Goal: Transaction & Acquisition: Book appointment/travel/reservation

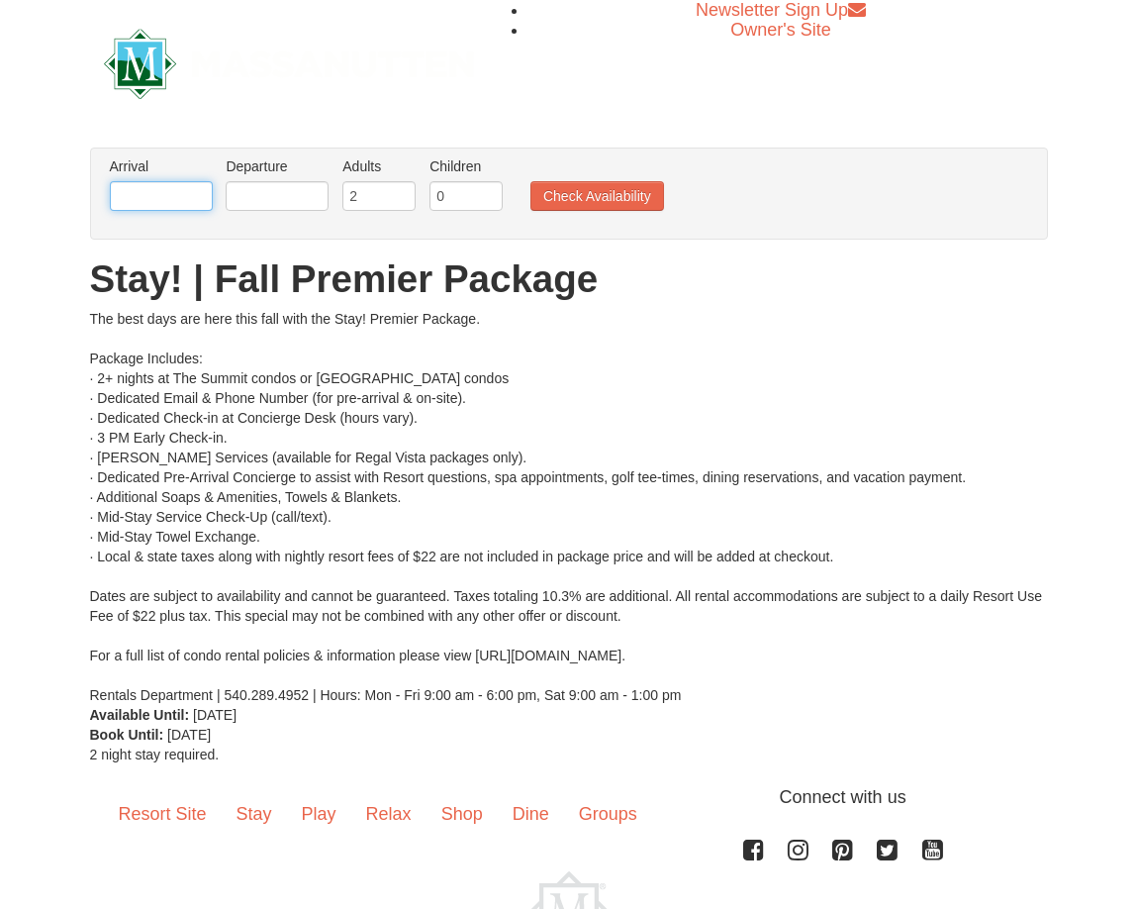
click at [184, 205] on input "text" at bounding box center [161, 196] width 103 height 30
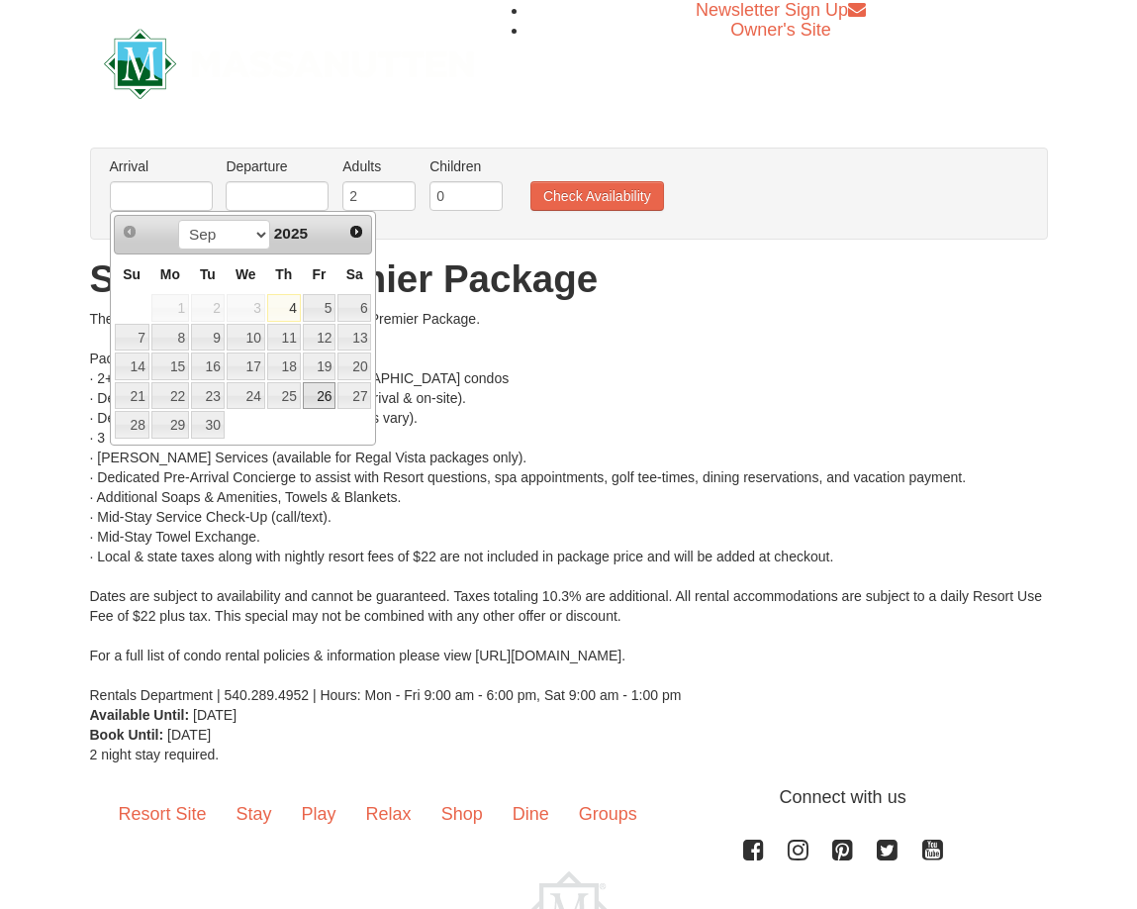
click at [321, 395] on link "26" at bounding box center [320, 396] width 34 height 28
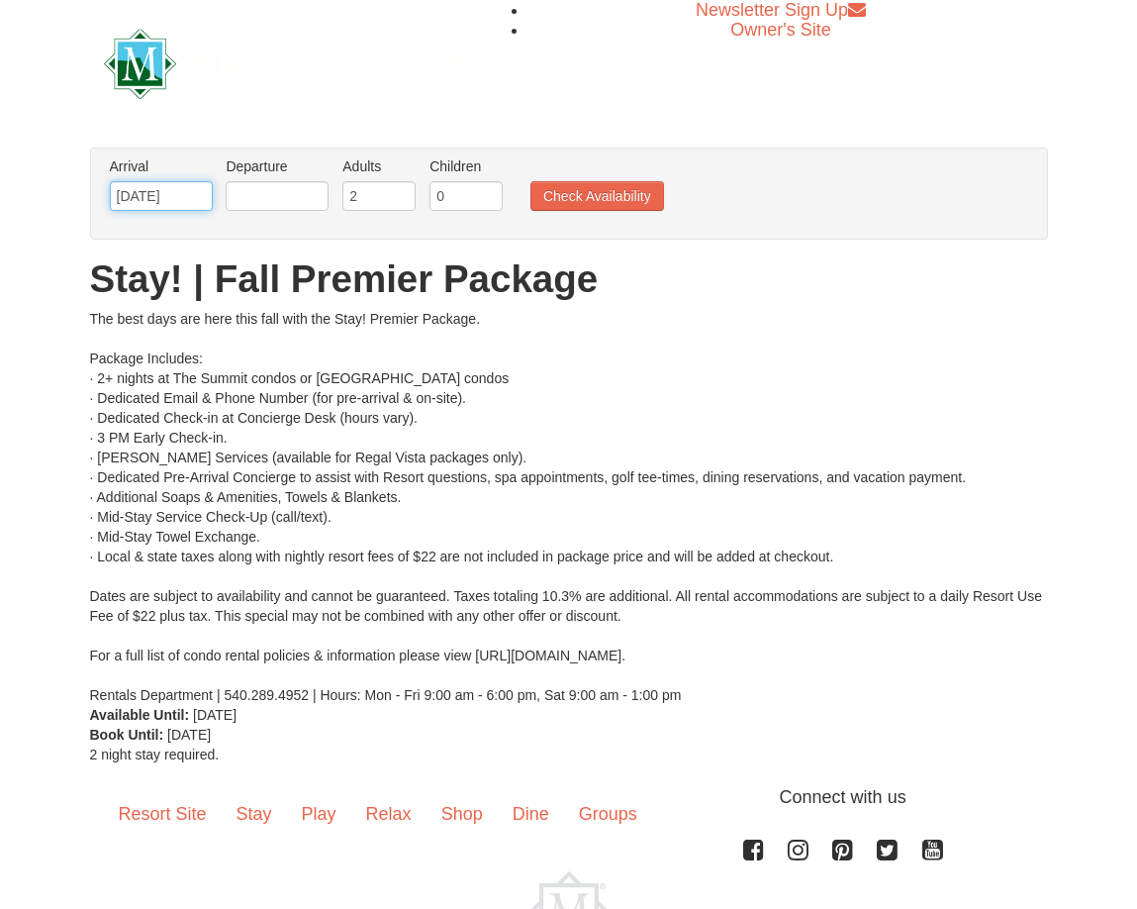
click at [170, 193] on input "09/26/2025" at bounding box center [161, 196] width 103 height 30
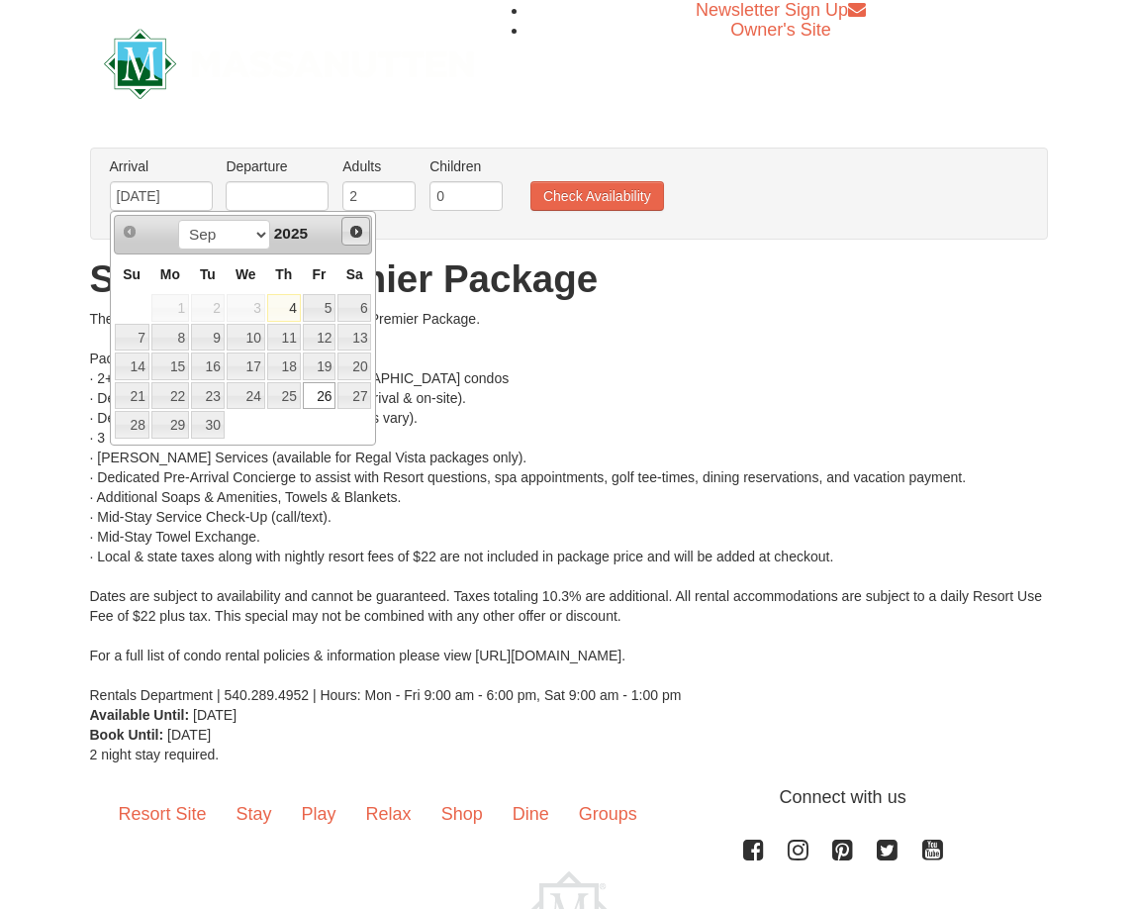
click at [361, 232] on span "Next" at bounding box center [356, 232] width 16 height 16
click at [328, 306] on link "3" at bounding box center [320, 308] width 34 height 28
type input "10/03/2025"
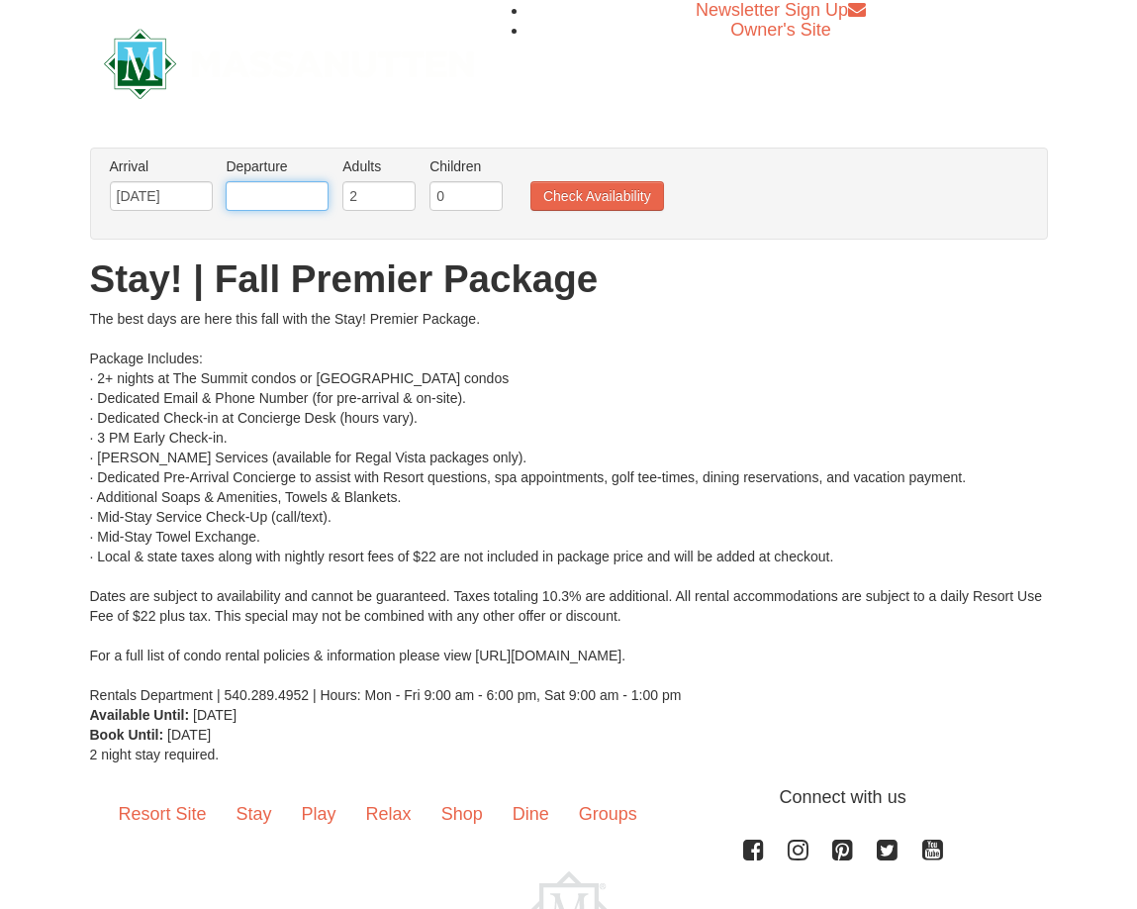
click at [307, 193] on input "text" at bounding box center [277, 196] width 103 height 30
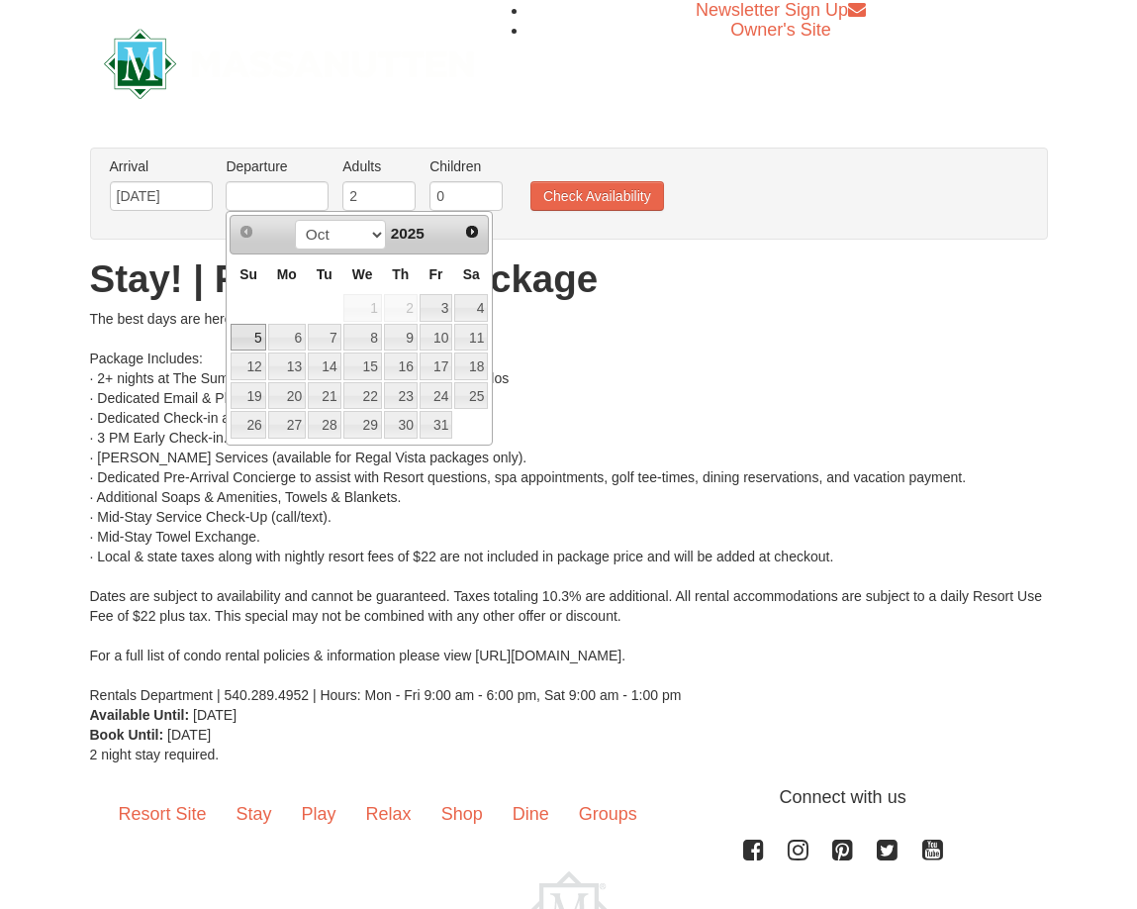
click at [254, 339] on link "5" at bounding box center [248, 338] width 35 height 28
type input "10/05/2025"
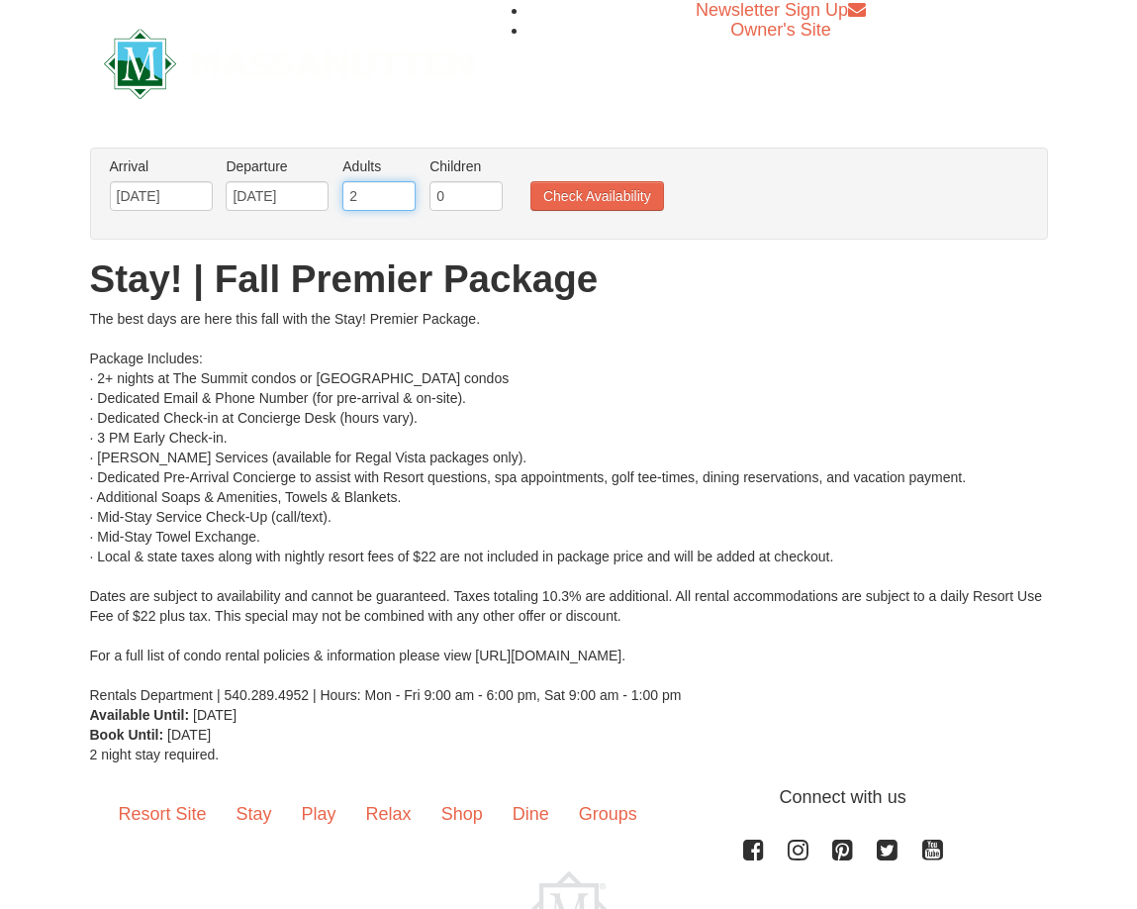
drag, startPoint x: 367, startPoint y: 197, endPoint x: 347, endPoint y: 203, distance: 20.7
click at [335, 203] on ul "Arrival Please format dates MM/DD/YYYY Please format dates MM/DD/YYYY 10/03/202…" at bounding box center [559, 188] width 908 height 64
type input "3"
click at [402, 190] on input "3" at bounding box center [378, 196] width 73 height 30
click at [586, 199] on button "Check Availability" at bounding box center [598, 196] width 134 height 30
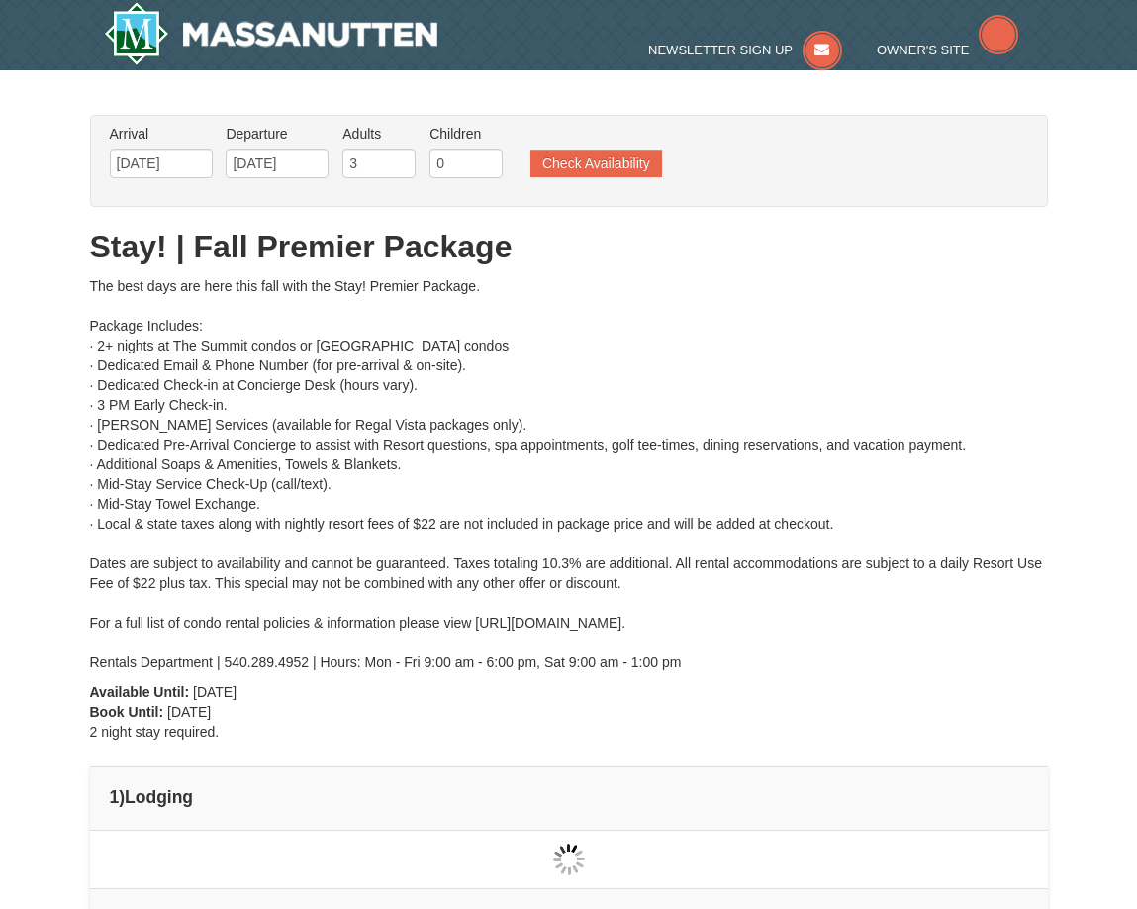
type input "10/03/2025"
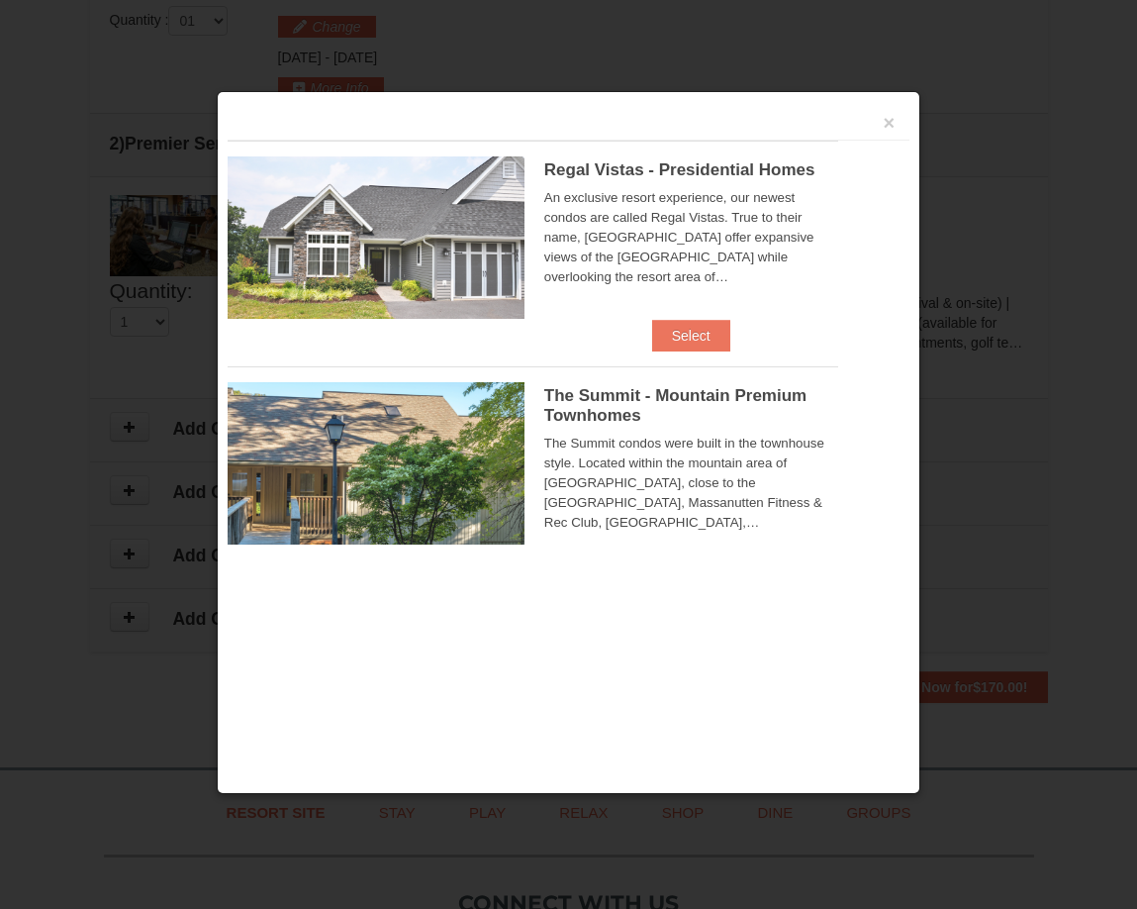
scroll to position [843, 0]
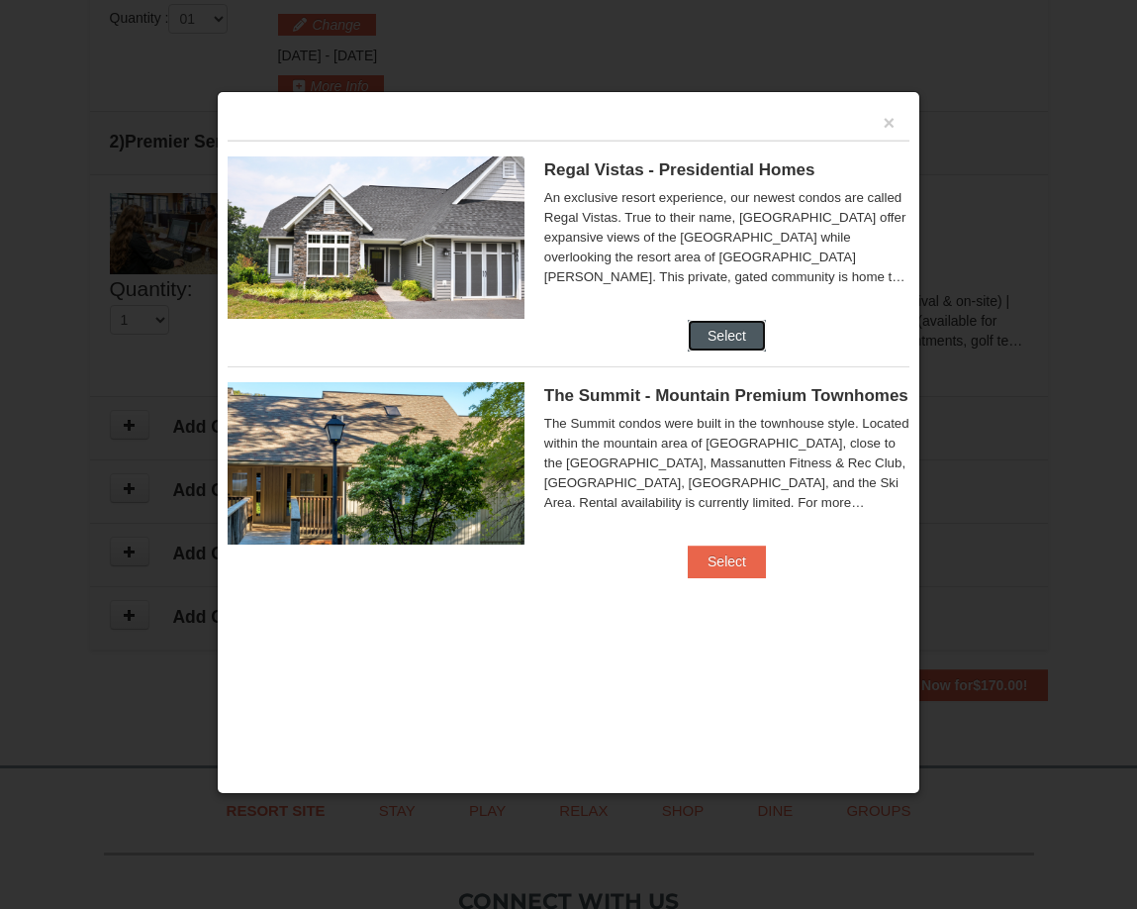
click at [724, 325] on button "Select" at bounding box center [727, 336] width 78 height 32
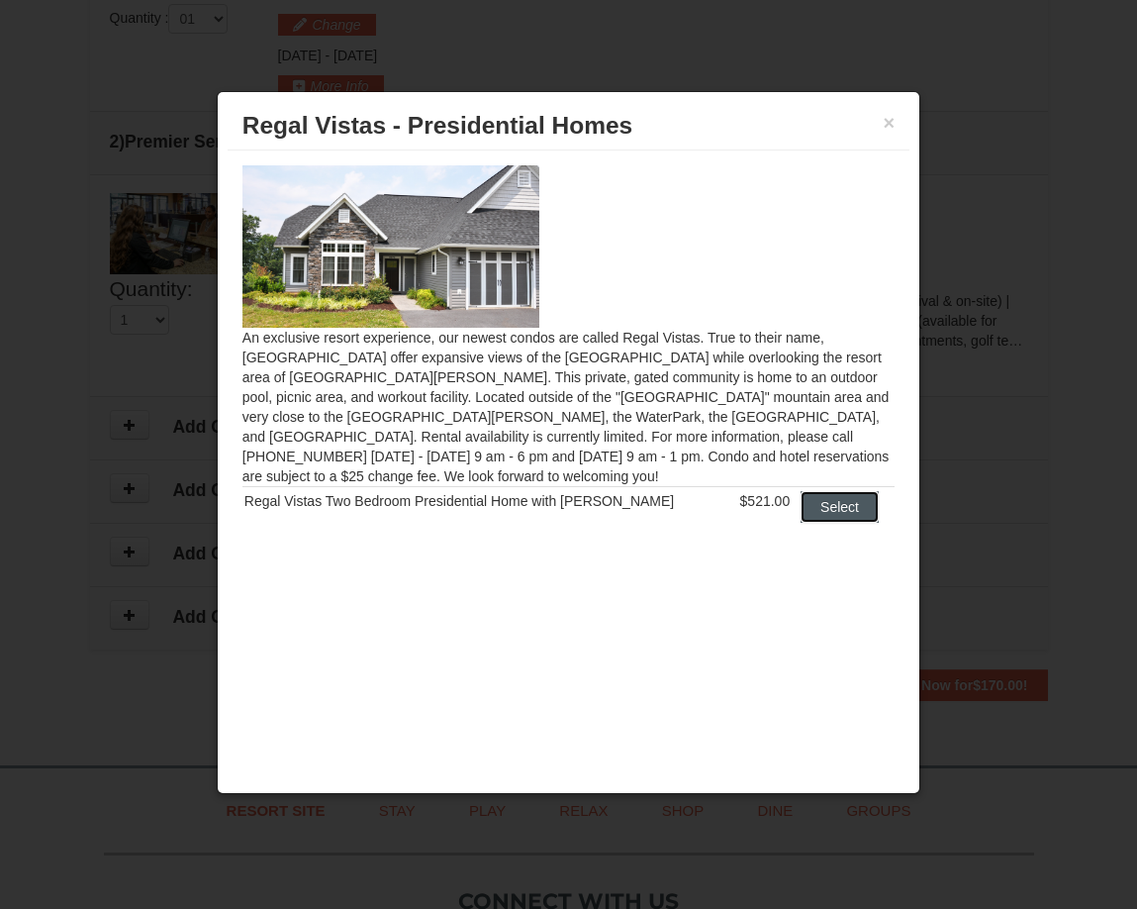
drag, startPoint x: 815, startPoint y: 485, endPoint x: 678, endPoint y: 501, distance: 137.5
click at [801, 491] on button "Select" at bounding box center [840, 507] width 78 height 32
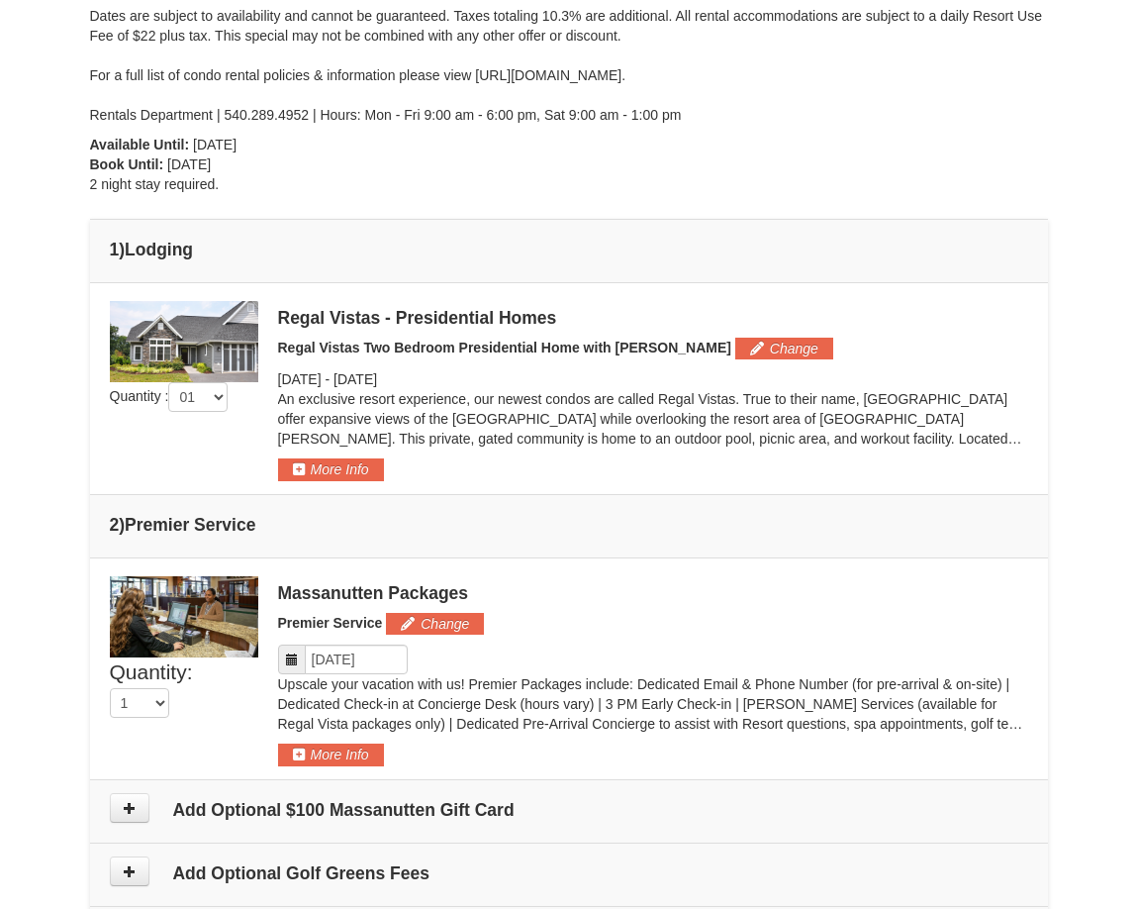
scroll to position [744, 0]
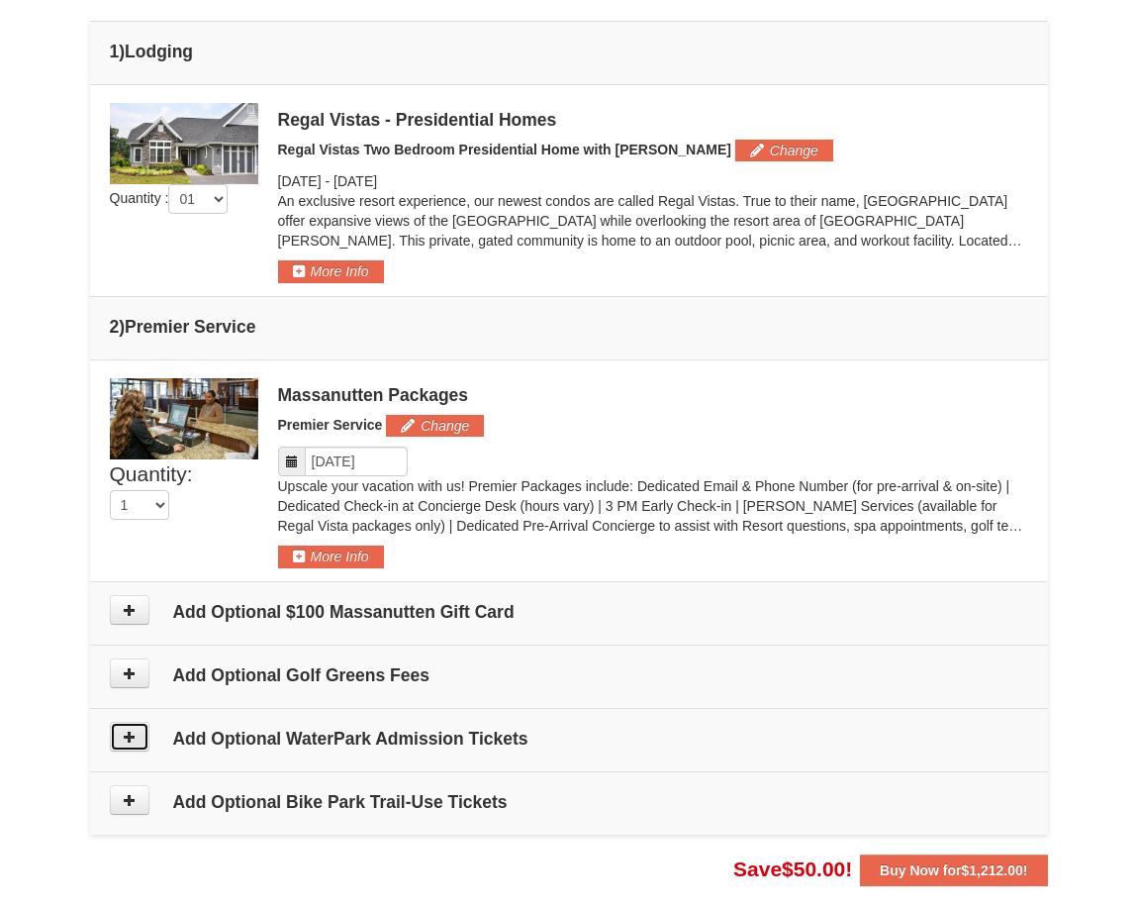
click at [129, 737] on icon at bounding box center [130, 736] width 14 height 14
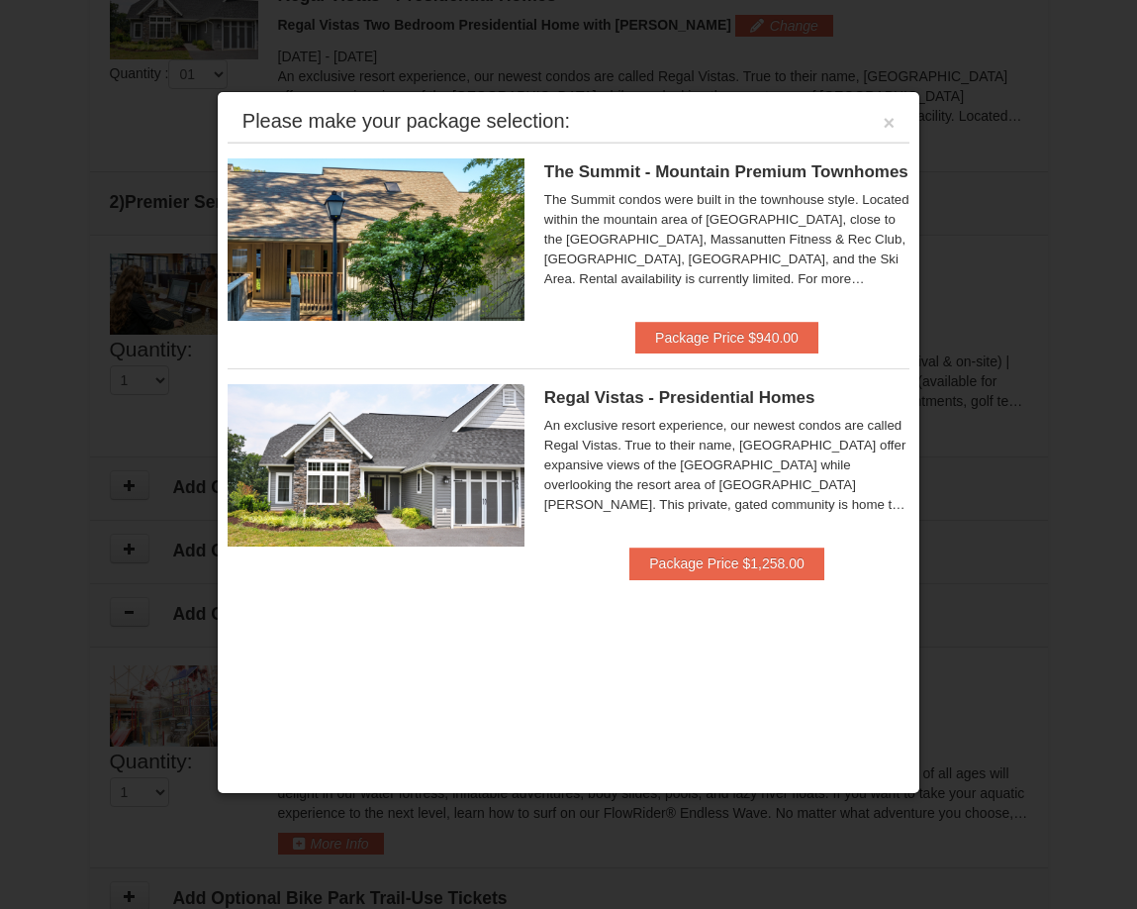
scroll to position [847, 0]
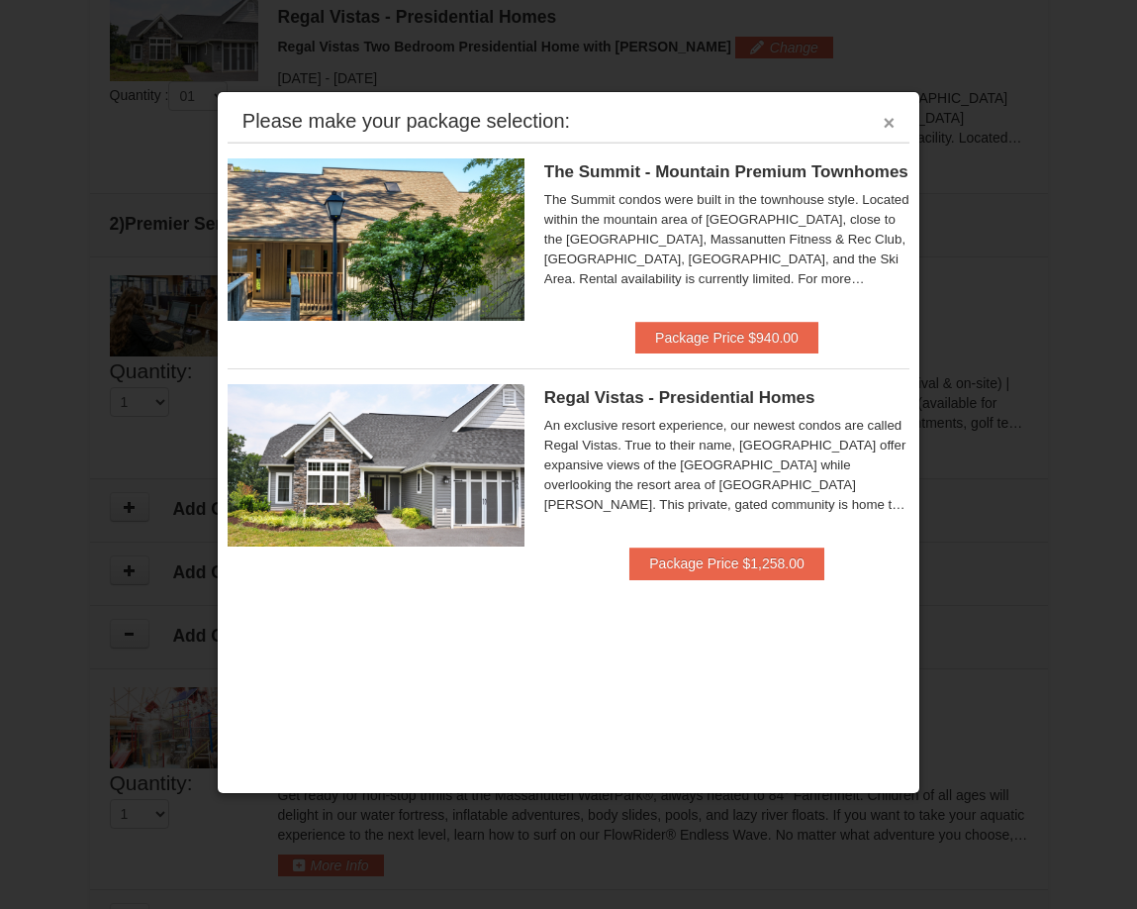
click at [885, 131] on button "×" at bounding box center [890, 123] width 12 height 20
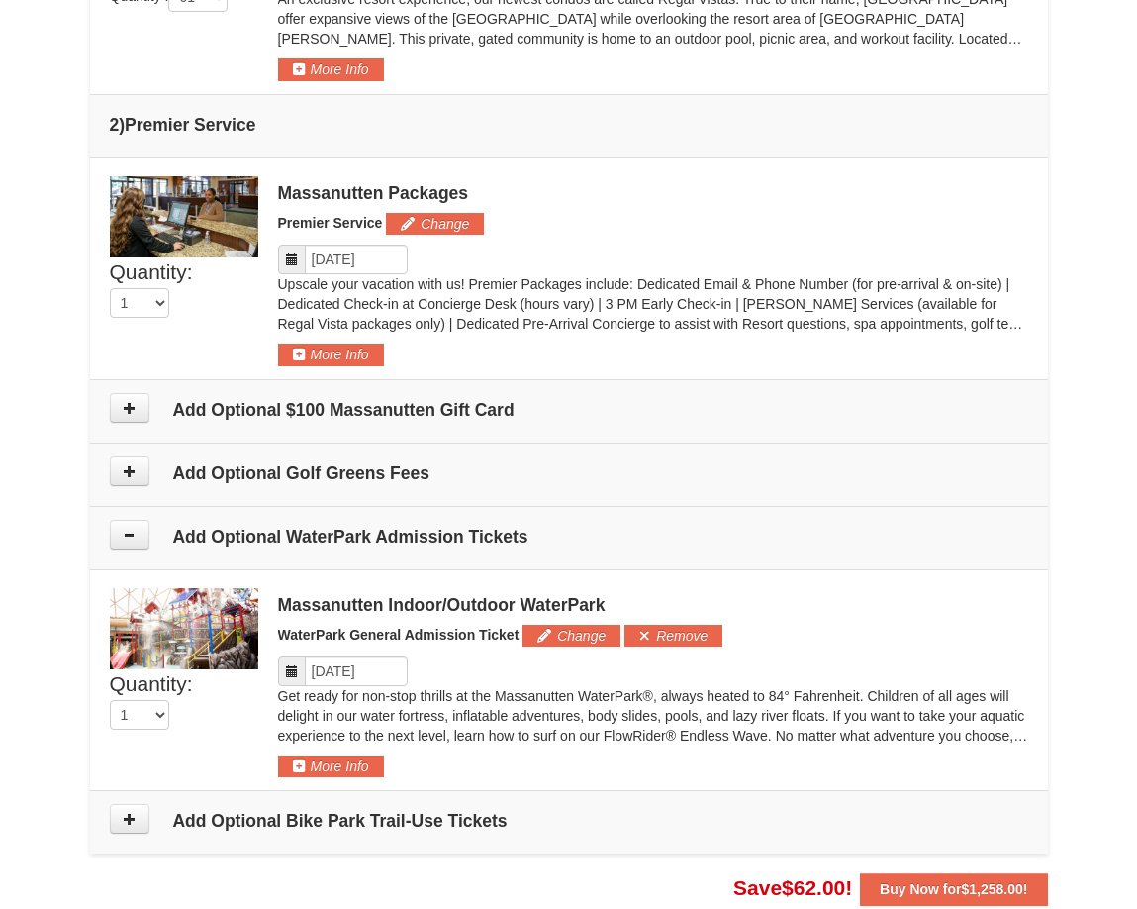
scroll to position [1045, 0]
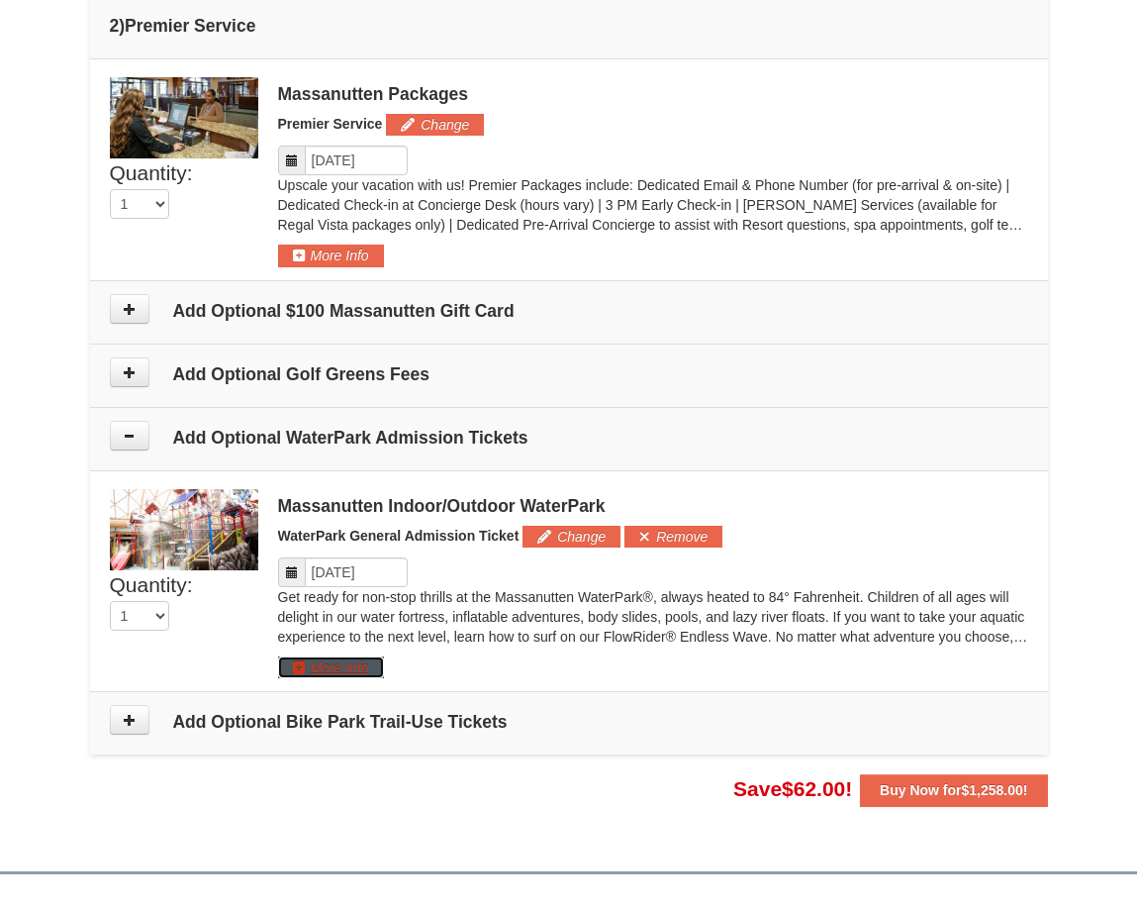
click at [302, 663] on button "More Info" at bounding box center [331, 667] width 106 height 22
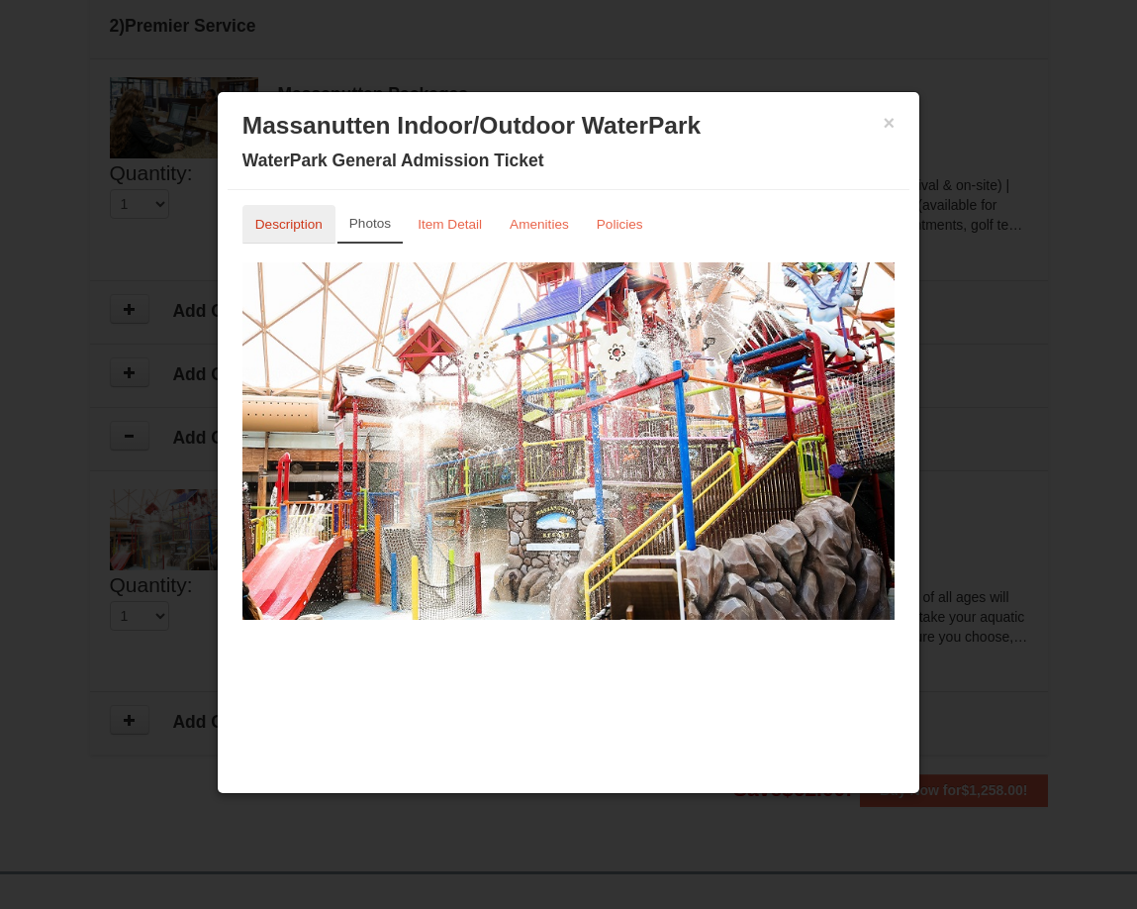
click at [272, 230] on small "Description" at bounding box center [288, 224] width 67 height 15
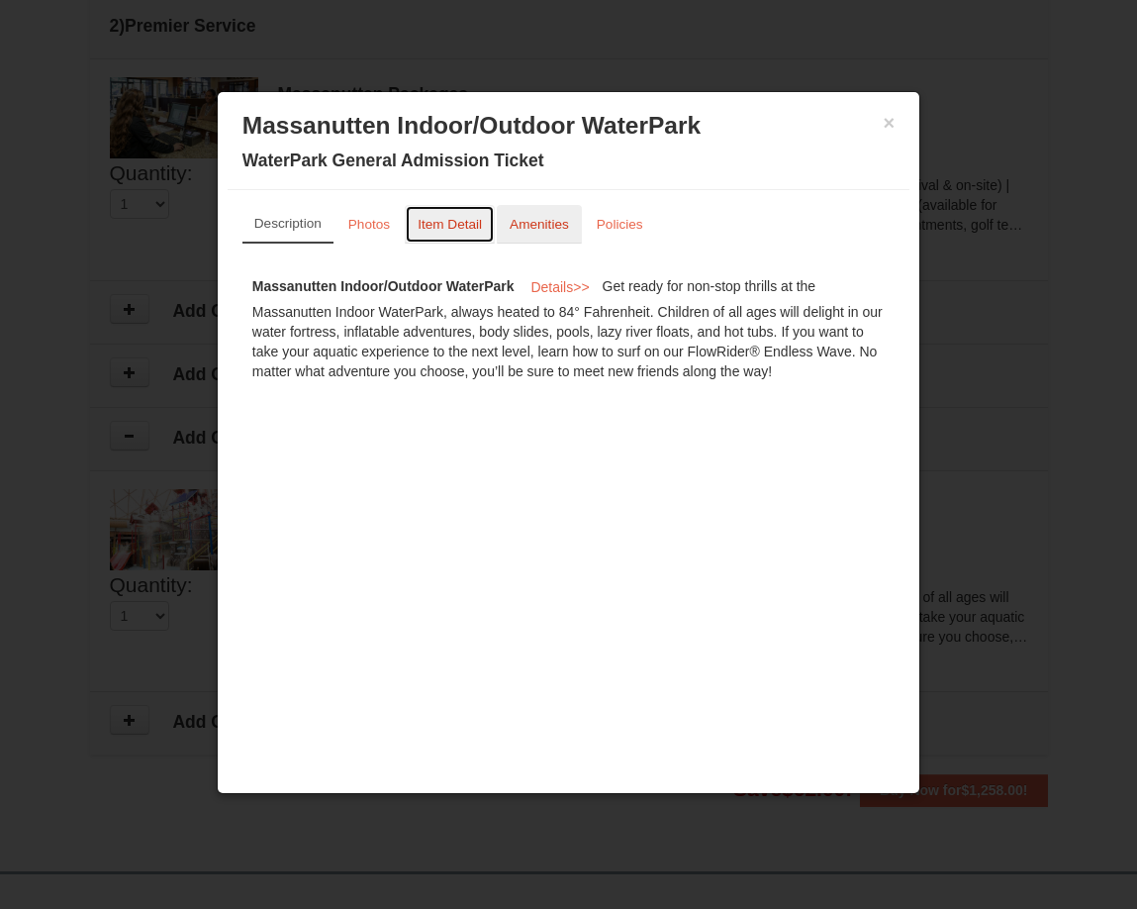
drag, startPoint x: 457, startPoint y: 214, endPoint x: 507, endPoint y: 218, distance: 49.6
click at [458, 214] on link "Item Detail" at bounding box center [450, 224] width 90 height 39
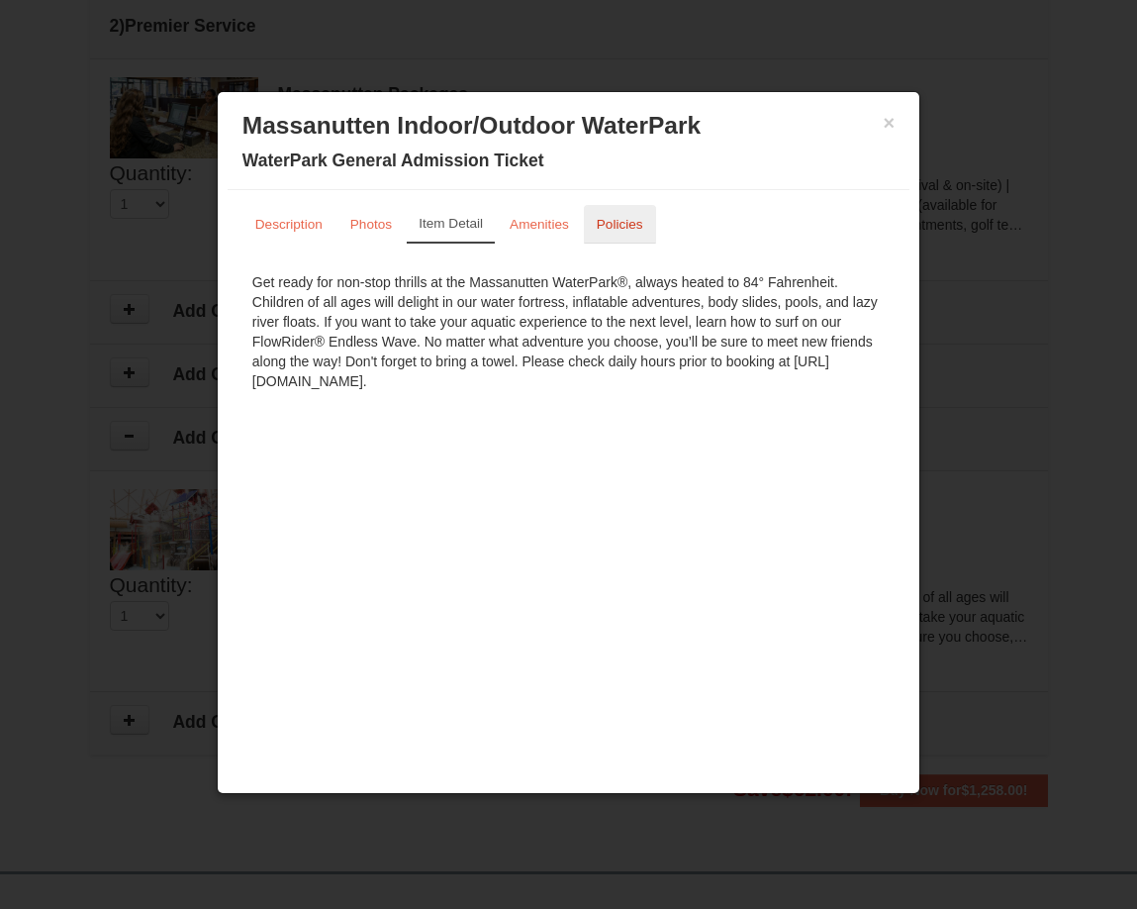
click at [606, 220] on small "Policies" at bounding box center [620, 224] width 47 height 15
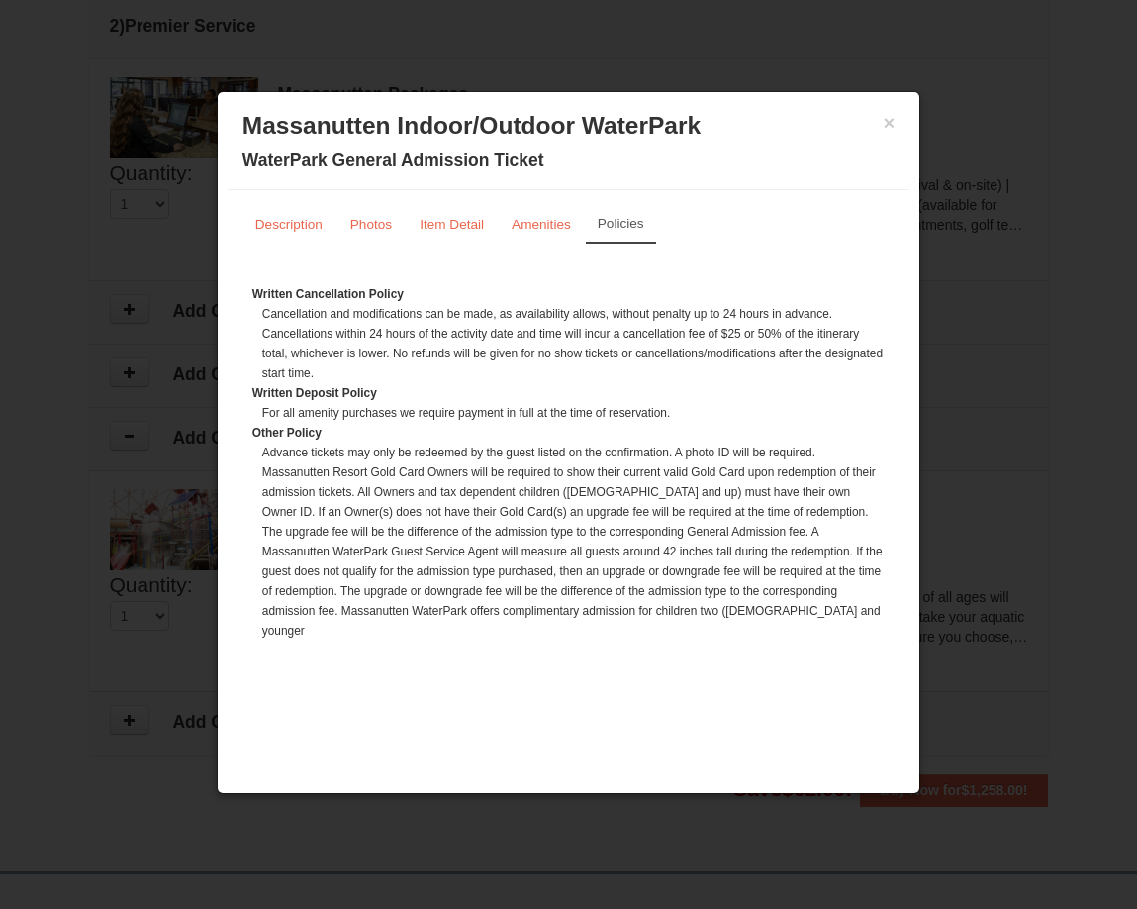
click at [898, 122] on div "× Massanutten Indoor/Outdoor WaterPark WaterPark General Admission Ticket" at bounding box center [569, 146] width 682 height 88
click at [887, 122] on button "×" at bounding box center [890, 123] width 12 height 20
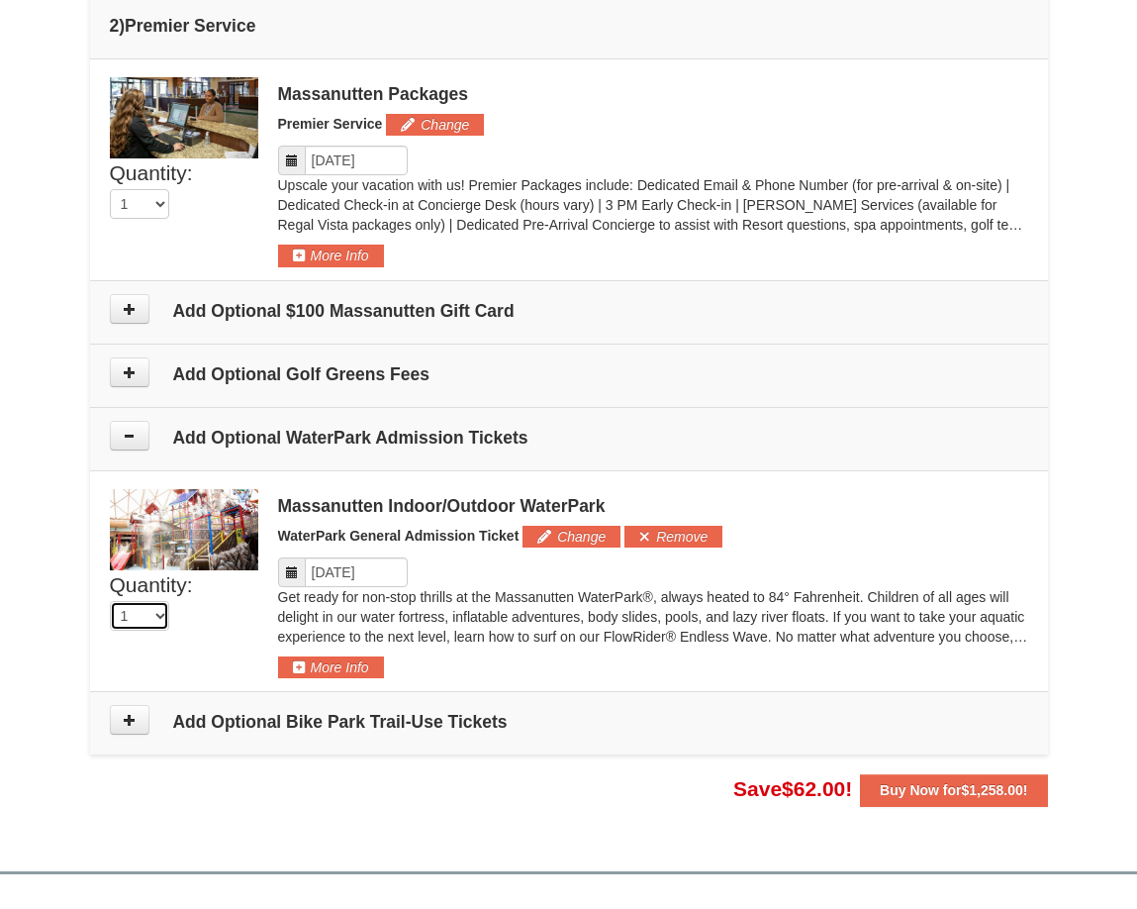
click at [166, 611] on select "0 1 2 3 4 5 6 7 8" at bounding box center [139, 616] width 59 height 30
select select "3"
click at [110, 601] on select "0 1 2 3 4 5 6 7 8" at bounding box center [139, 616] width 59 height 30
click at [515, 615] on p "Get ready for non-stop thrills at the Massanutten WaterPark®, always heated to …" at bounding box center [653, 616] width 750 height 59
click at [463, 600] on p "Get ready for non-stop thrills at the Massanutten WaterPark®, always heated to …" at bounding box center [653, 616] width 750 height 59
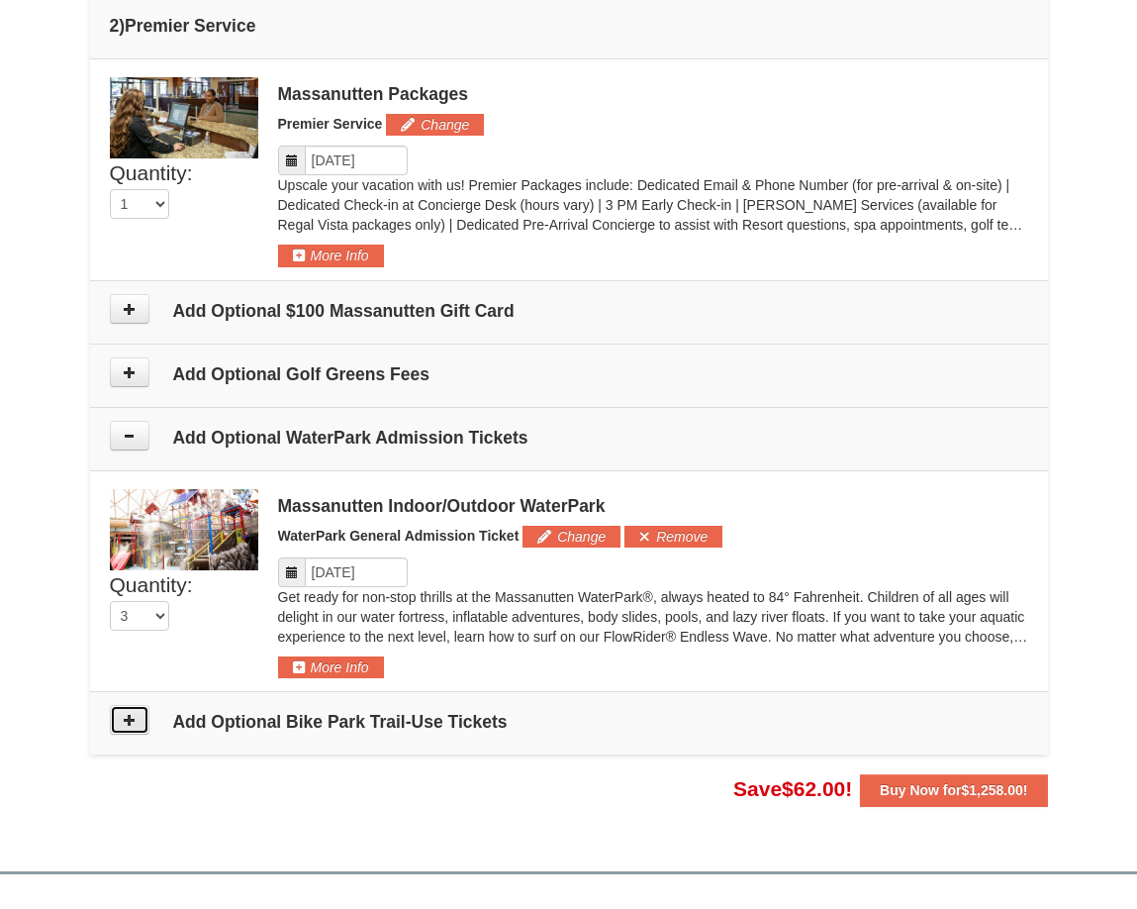
click at [128, 719] on icon at bounding box center [130, 720] width 14 height 14
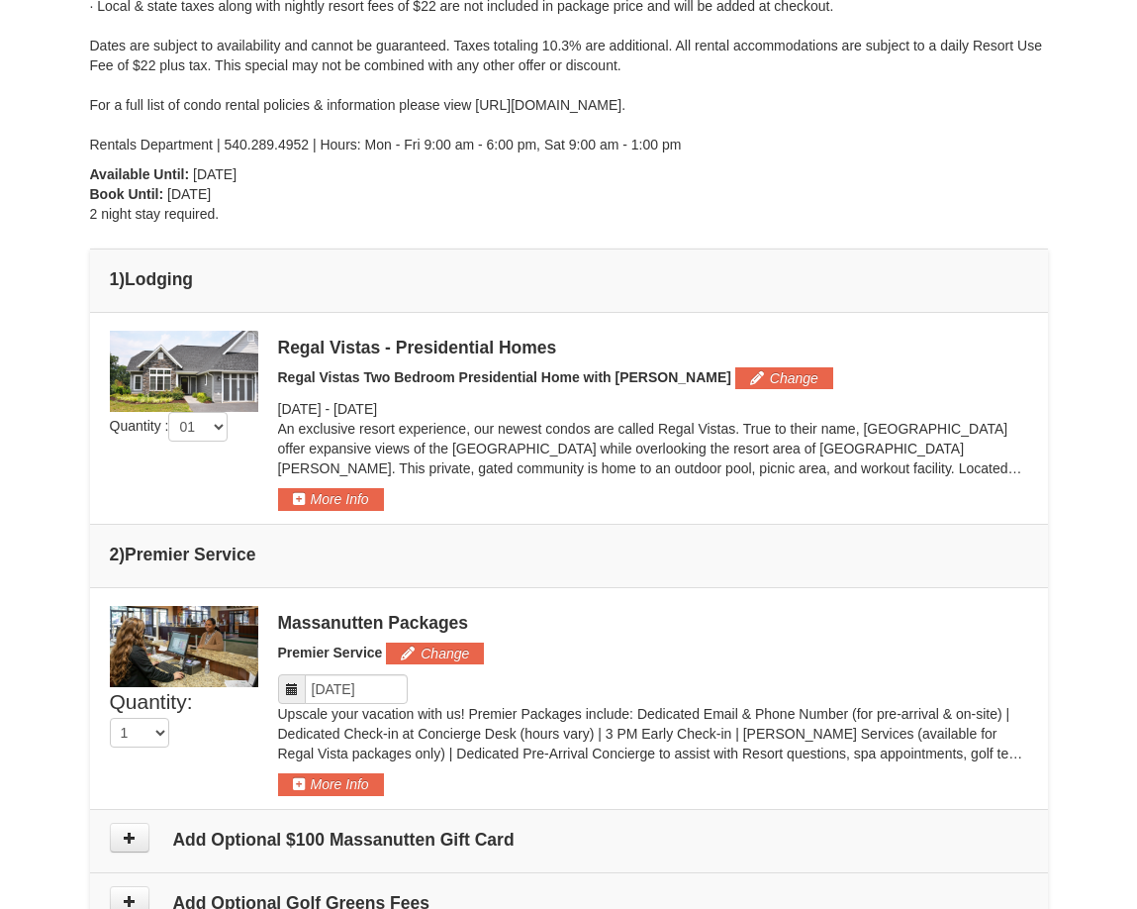
scroll to position [220, 0]
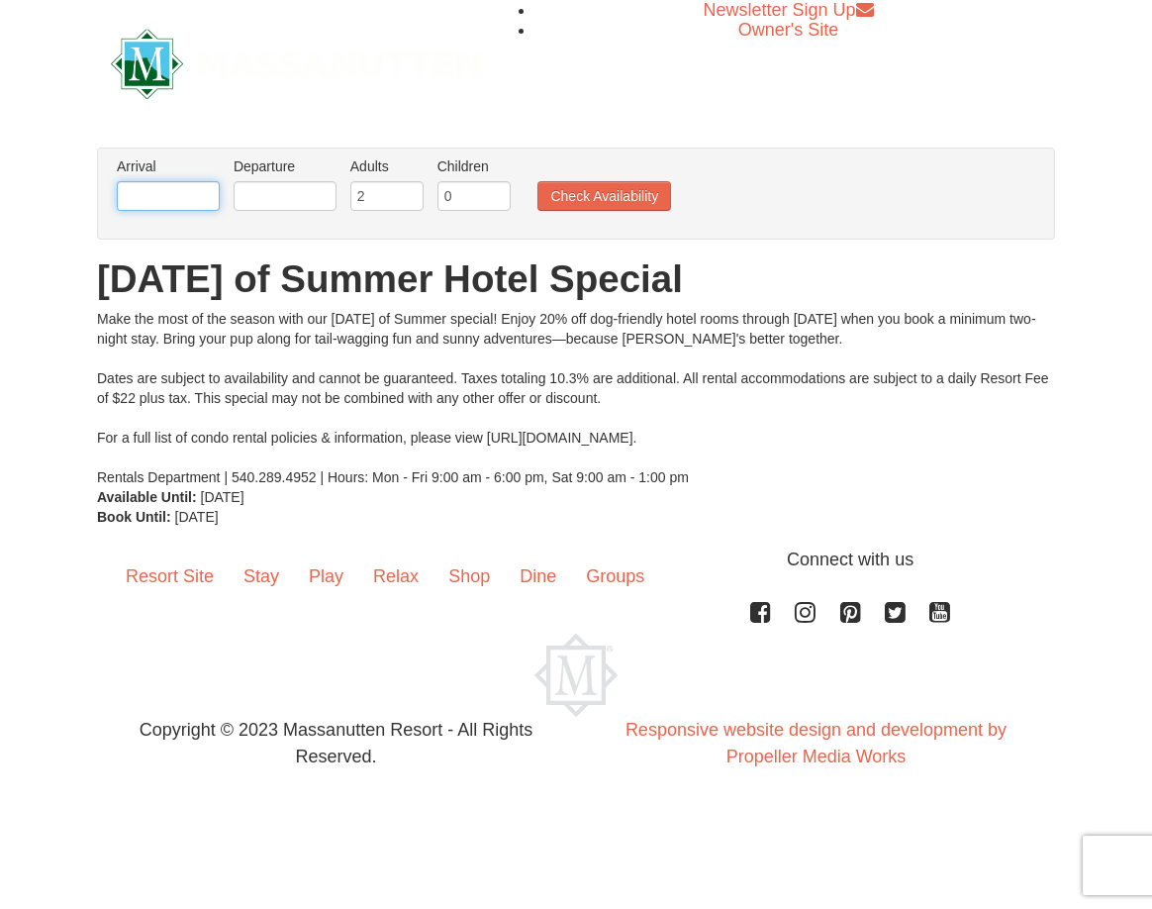
click at [194, 196] on input "text" at bounding box center [168, 196] width 103 height 30
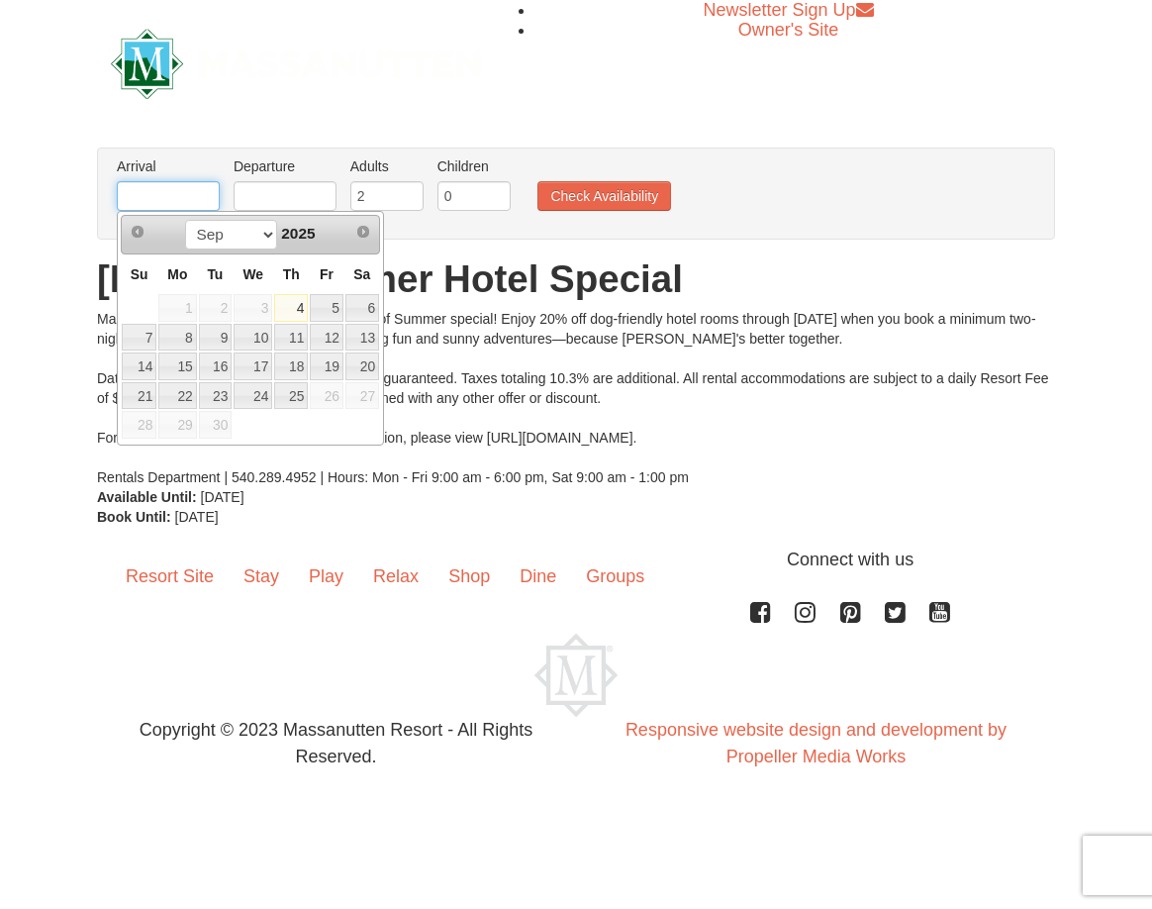
type input "10/03/2025"
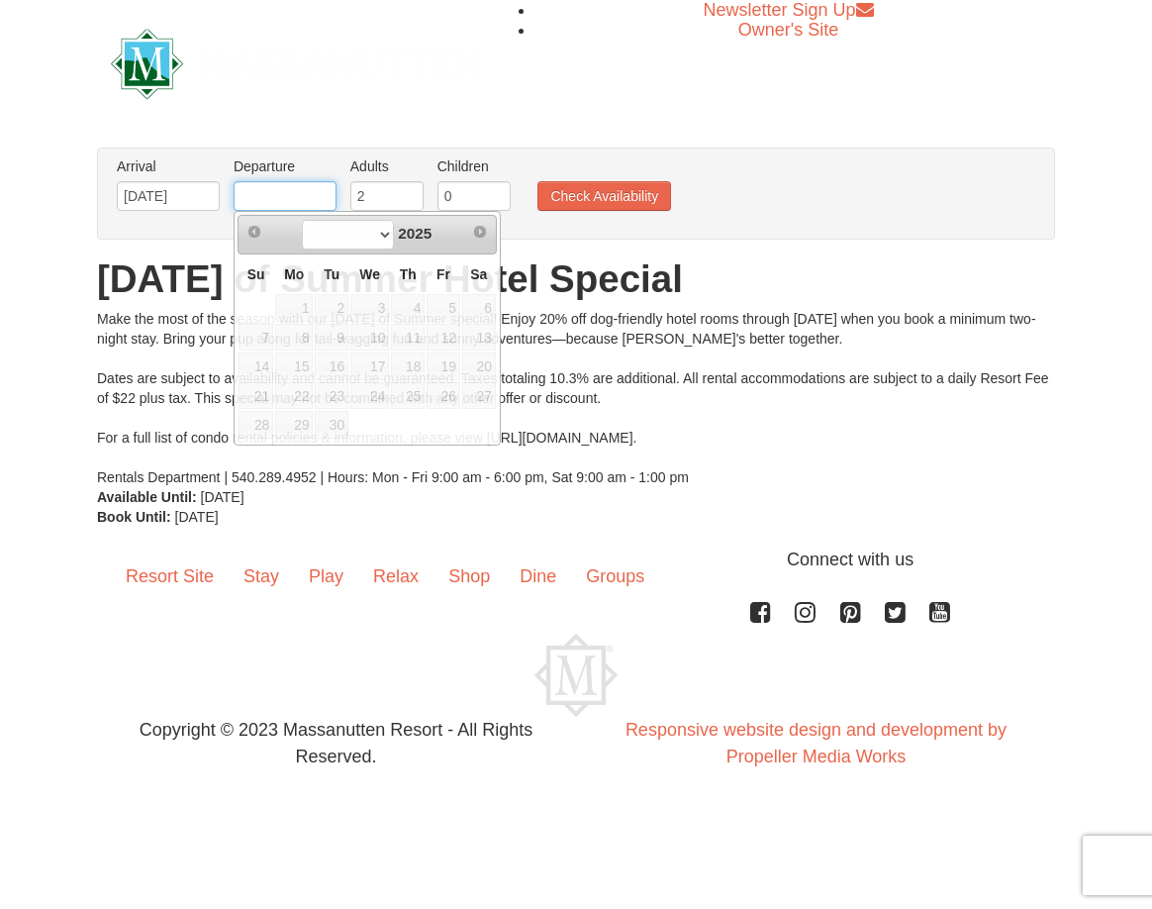
click at [280, 190] on input "text" at bounding box center [285, 196] width 103 height 30
type input "10/05/2025"
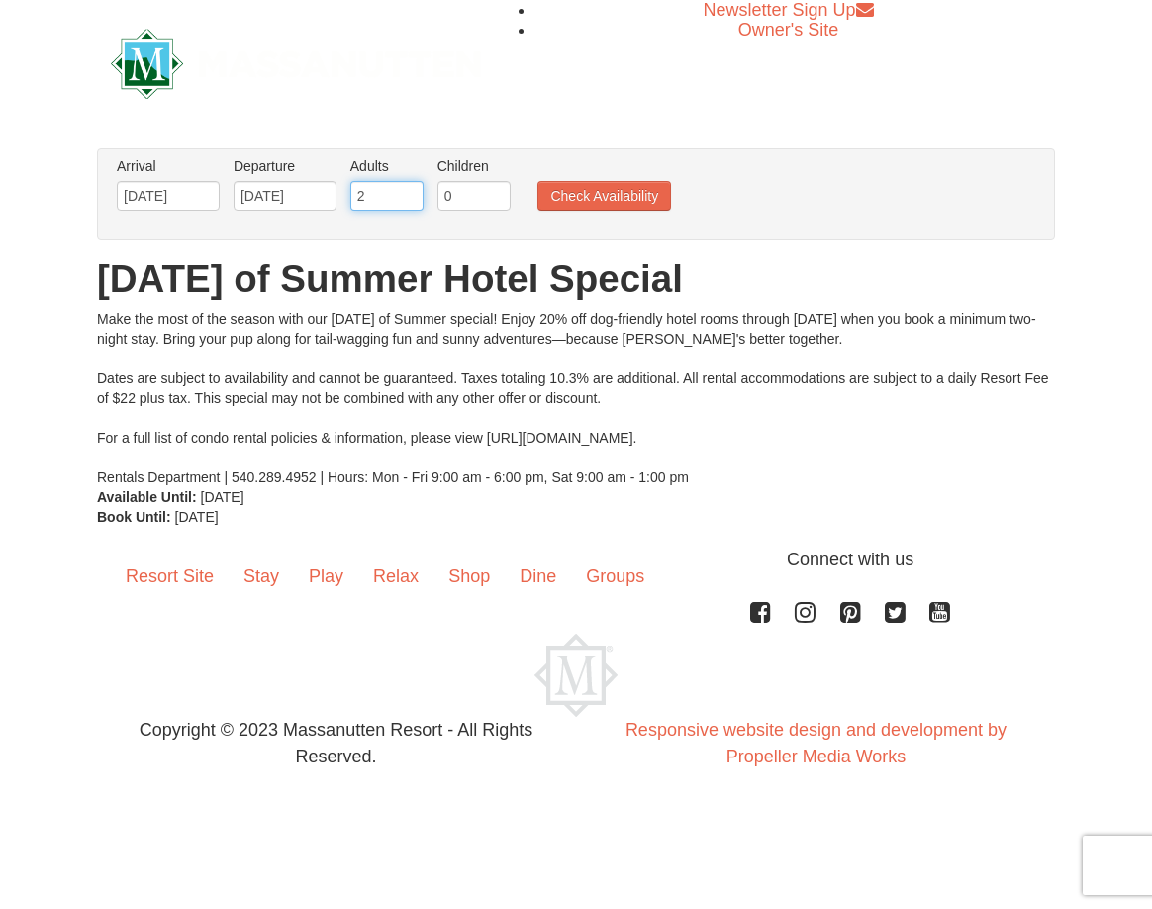
drag, startPoint x: 392, startPoint y: 192, endPoint x: 334, endPoint y: 198, distance: 58.7
click at [334, 198] on ul "Arrival Please format dates MM/DD/YYYY Please format dates MM/DD/YYYY 10/03/202…" at bounding box center [566, 188] width 908 height 64
type input "3"
click at [412, 190] on input "3" at bounding box center [386, 196] width 73 height 30
click at [595, 202] on button "Check Availability" at bounding box center [604, 196] width 134 height 30
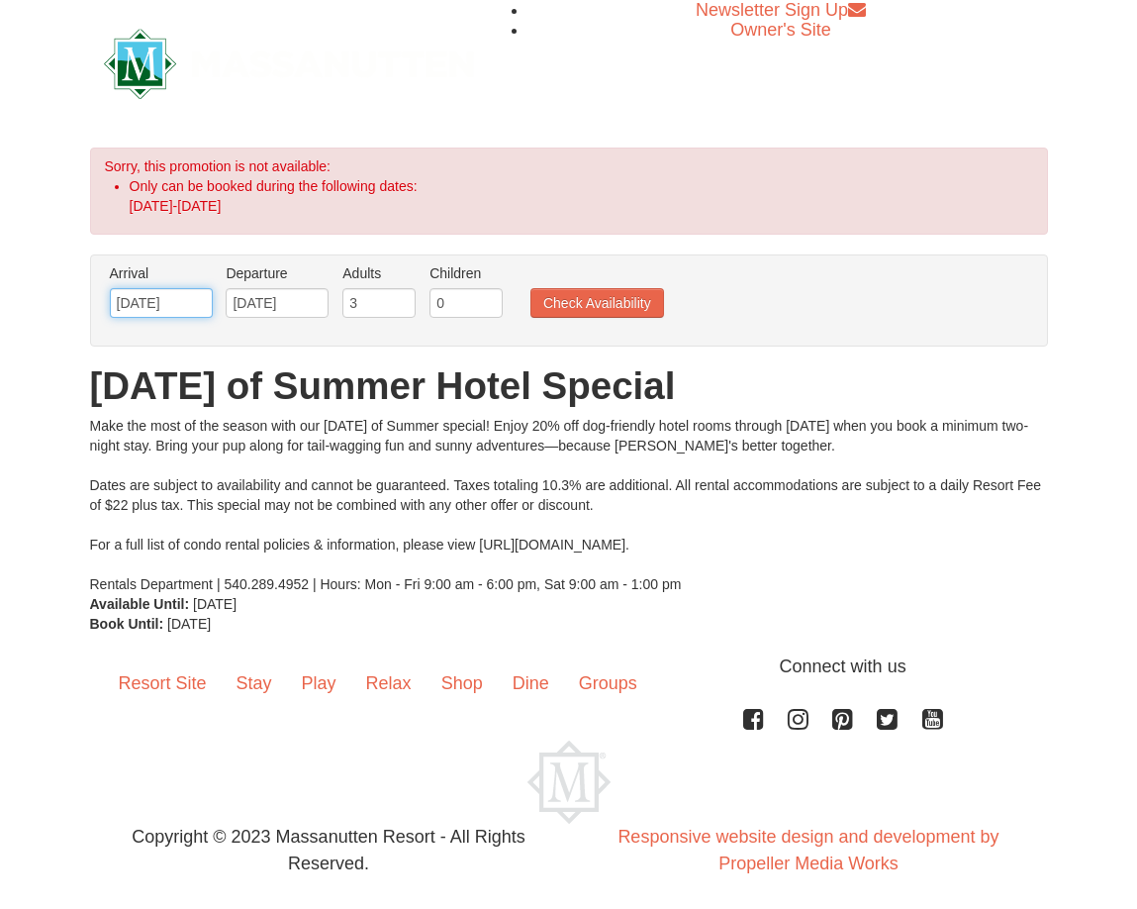
click at [145, 305] on input "[DATE]" at bounding box center [161, 303] width 103 height 30
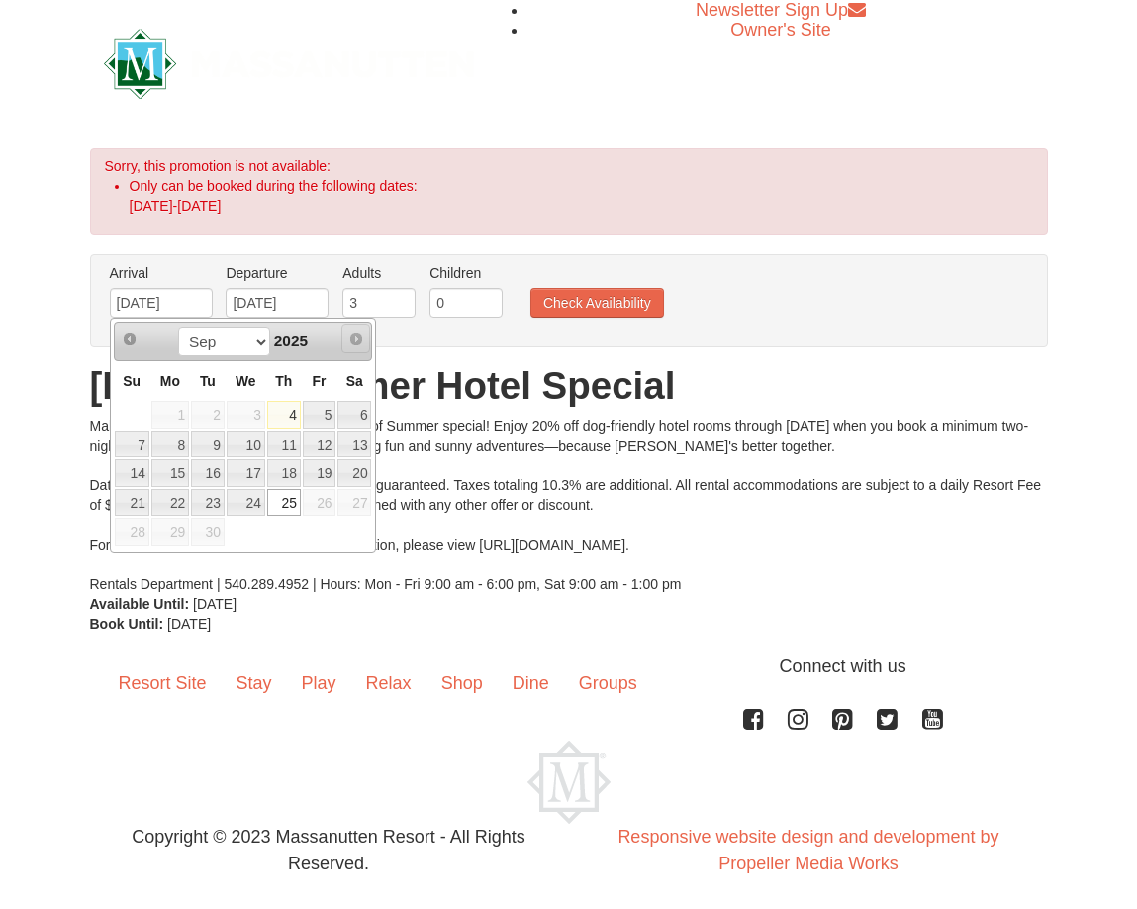
click at [361, 341] on span "Next" at bounding box center [356, 339] width 16 height 16
click at [358, 339] on span "Next" at bounding box center [356, 339] width 16 height 16
click at [358, 338] on span "Next" at bounding box center [356, 339] width 16 height 16
click at [357, 338] on span "Next" at bounding box center [356, 339] width 16 height 16
click at [150, 299] on input "09/25/2025" at bounding box center [161, 303] width 103 height 30
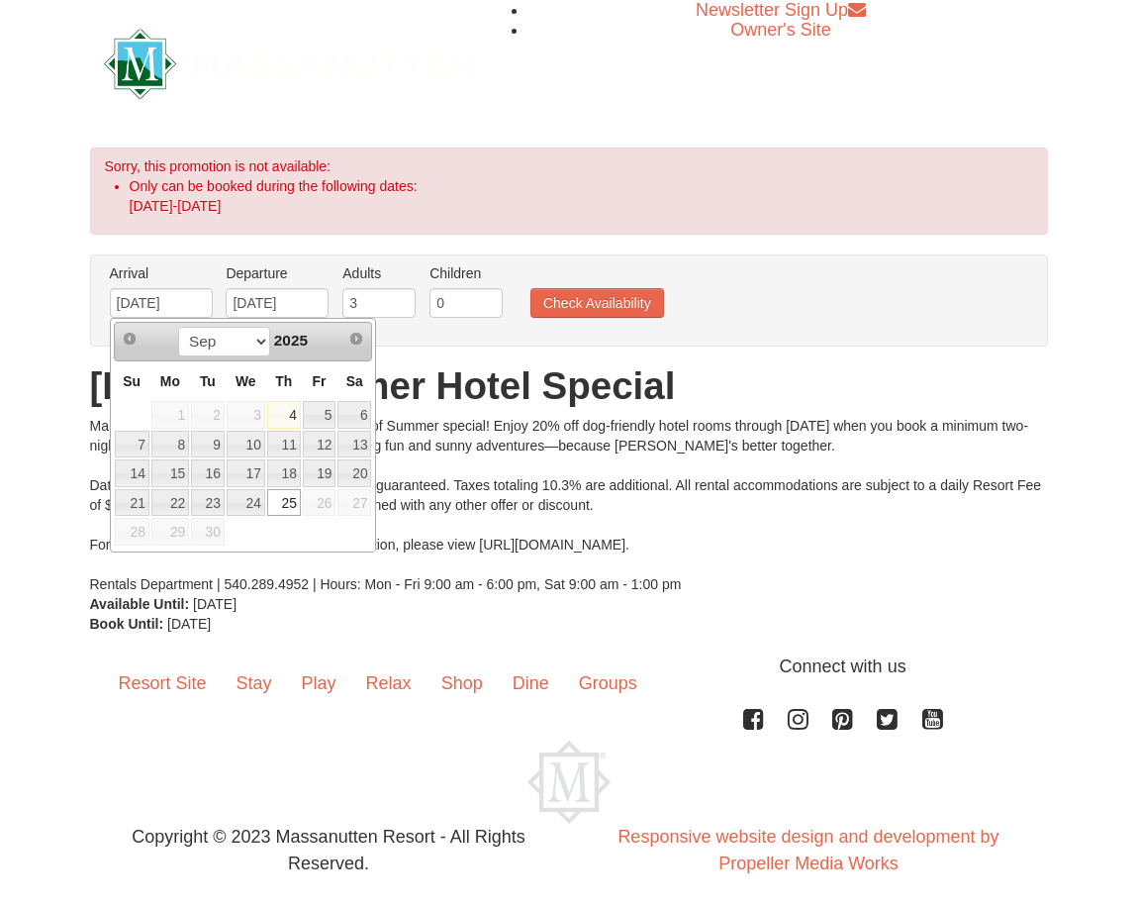
click at [544, 425] on div "Make the most of the season with our Dog Days of Summer special! Enjoy 20% off …" at bounding box center [569, 505] width 958 height 178
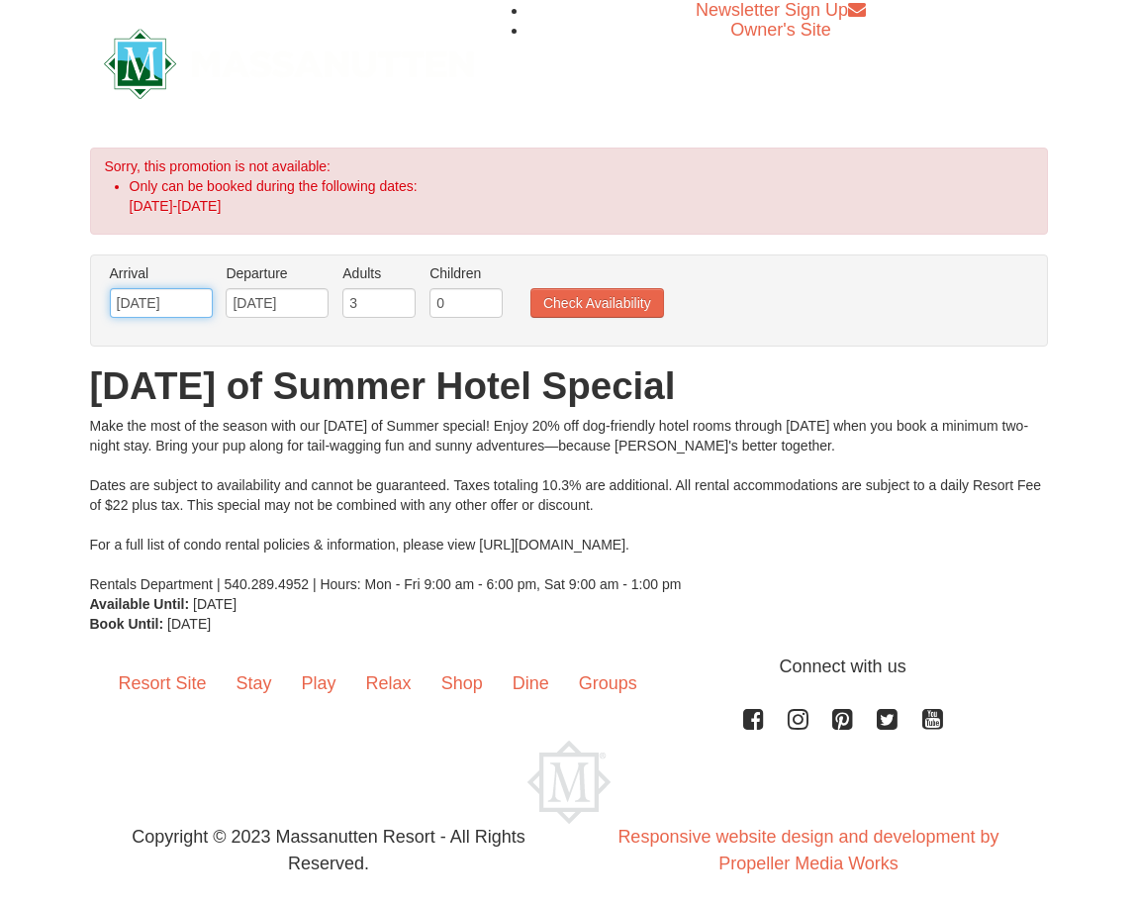
click at [180, 306] on input "09/25/2025" at bounding box center [161, 303] width 103 height 30
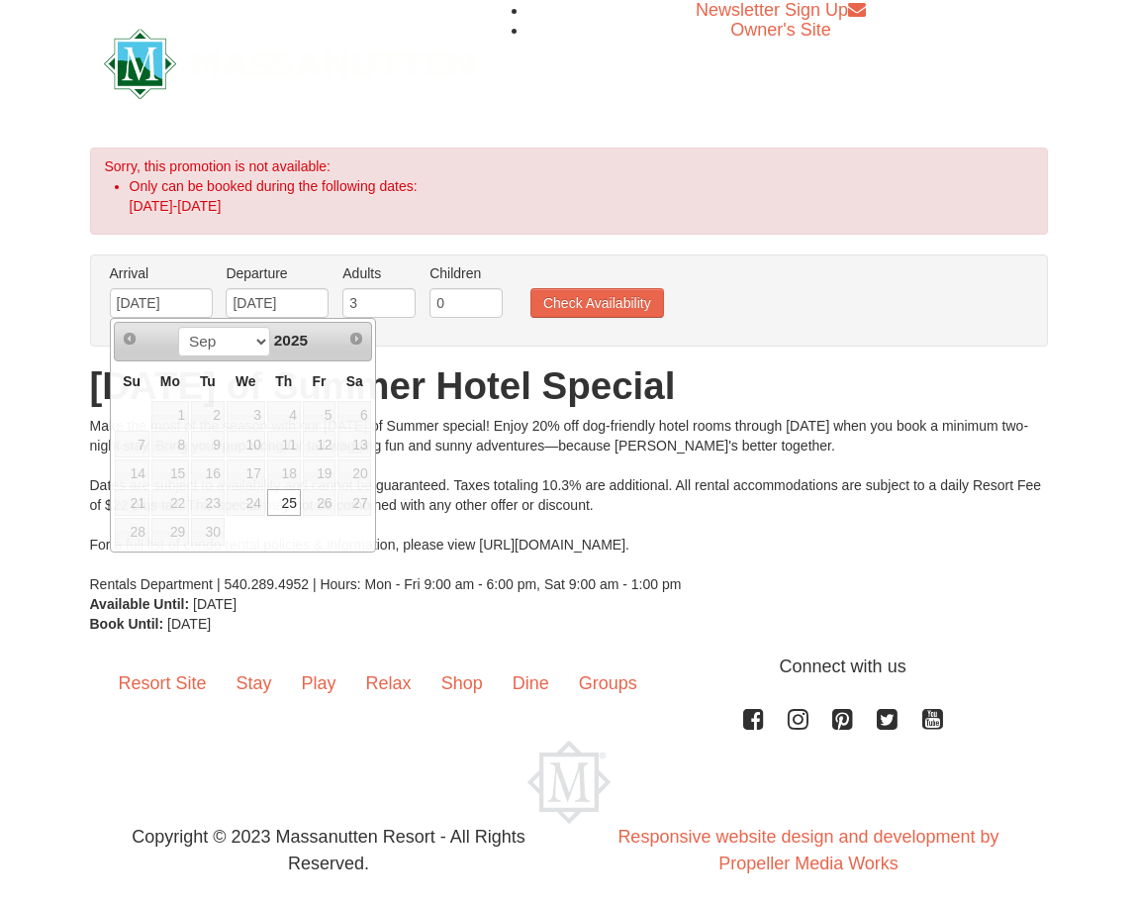
click at [422, 338] on div "Arrival Please format dates MM/DD/YYYY Please format dates MM/DD/YYYY 09/25/202…" at bounding box center [569, 300] width 958 height 92
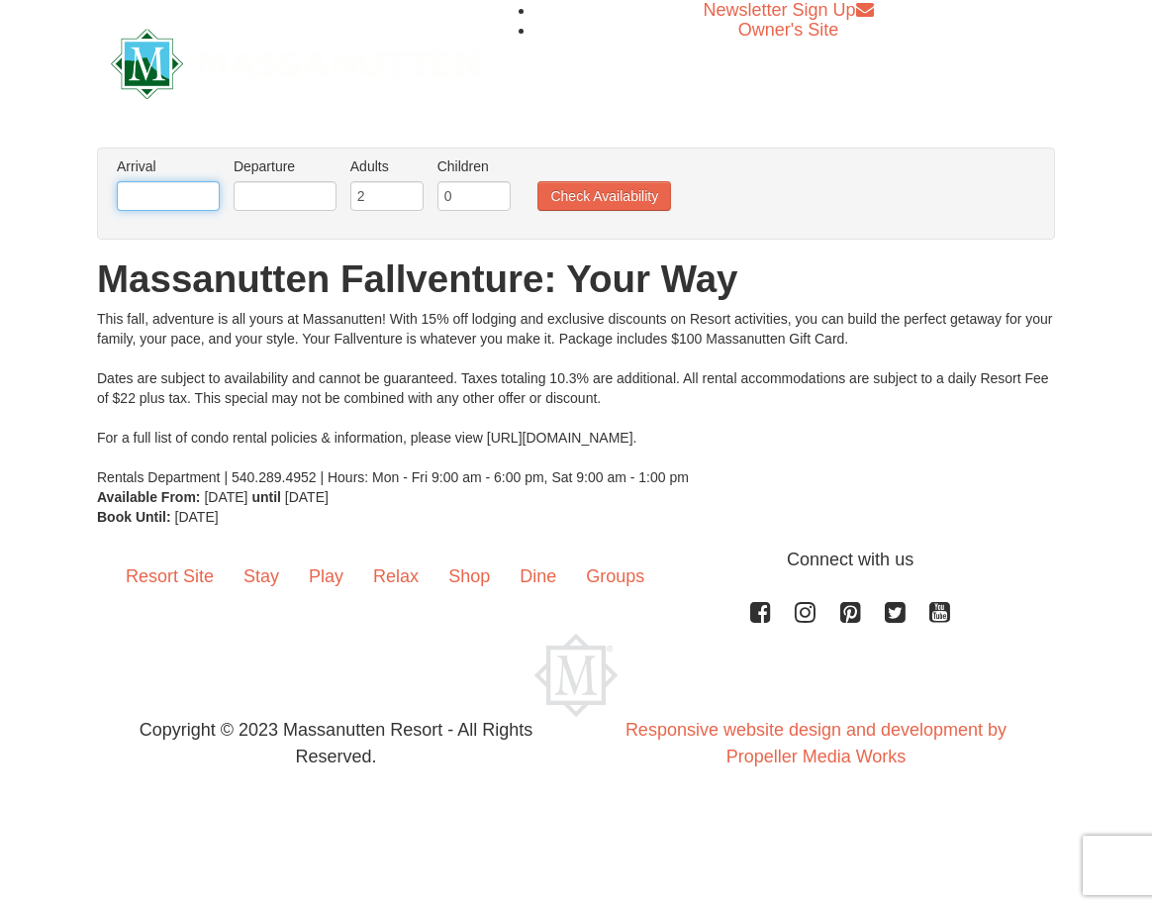
click at [203, 189] on input "text" at bounding box center [168, 196] width 103 height 30
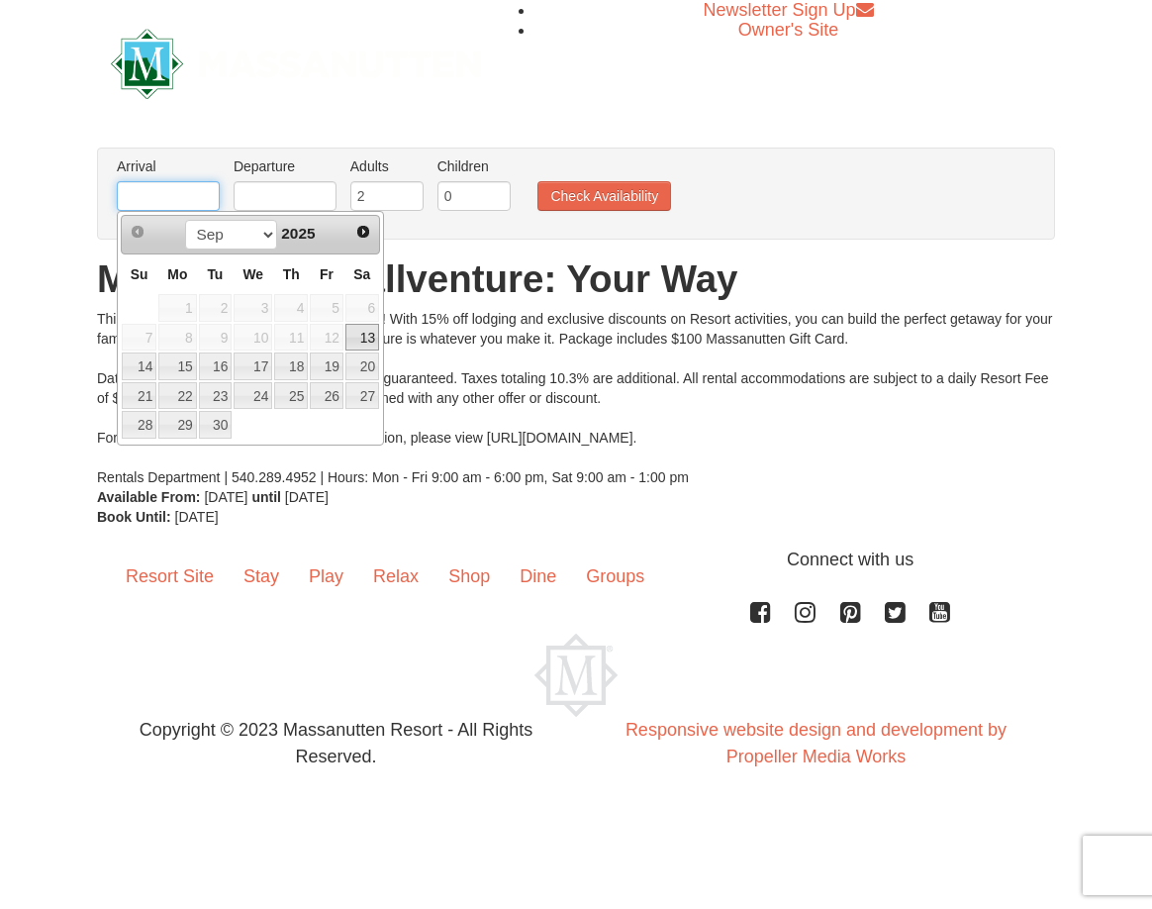
type input "[DATE]"
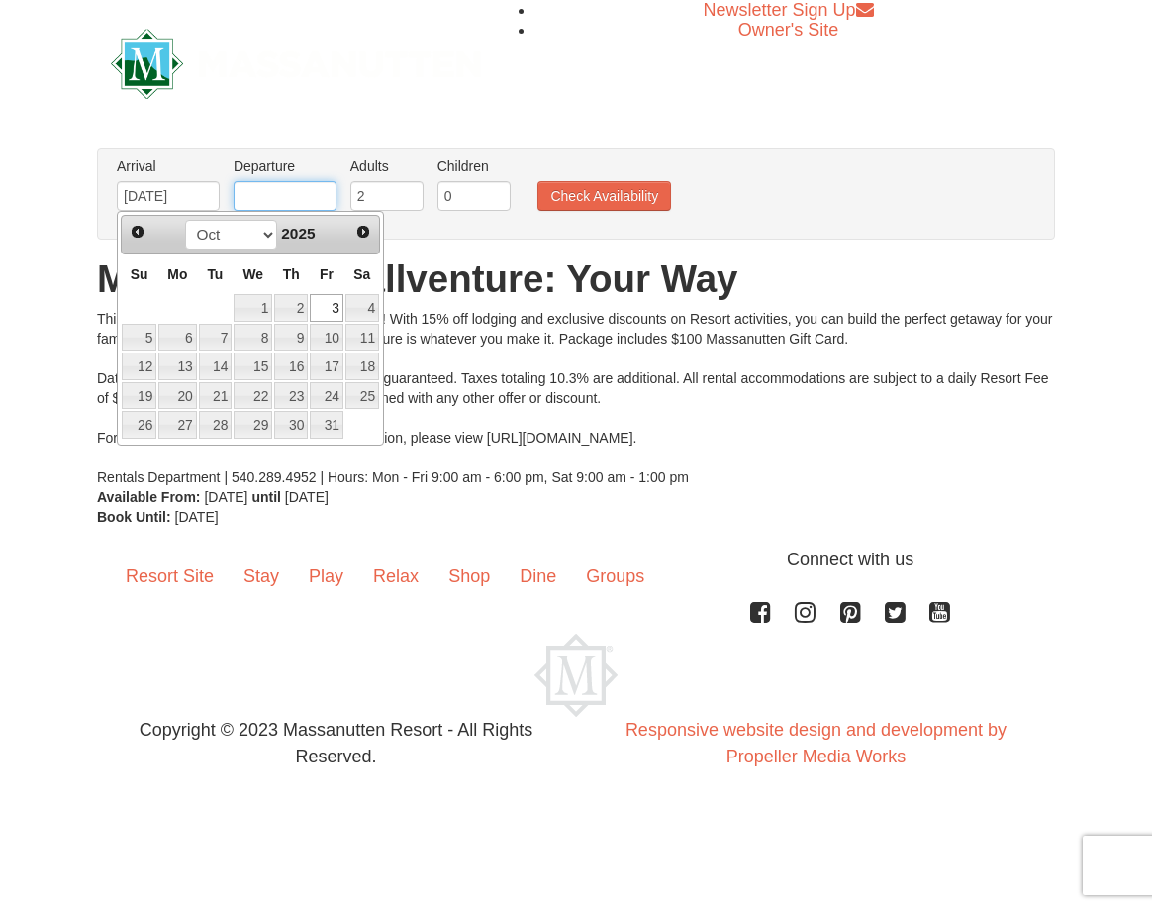
click at [262, 189] on input "text" at bounding box center [285, 196] width 103 height 30
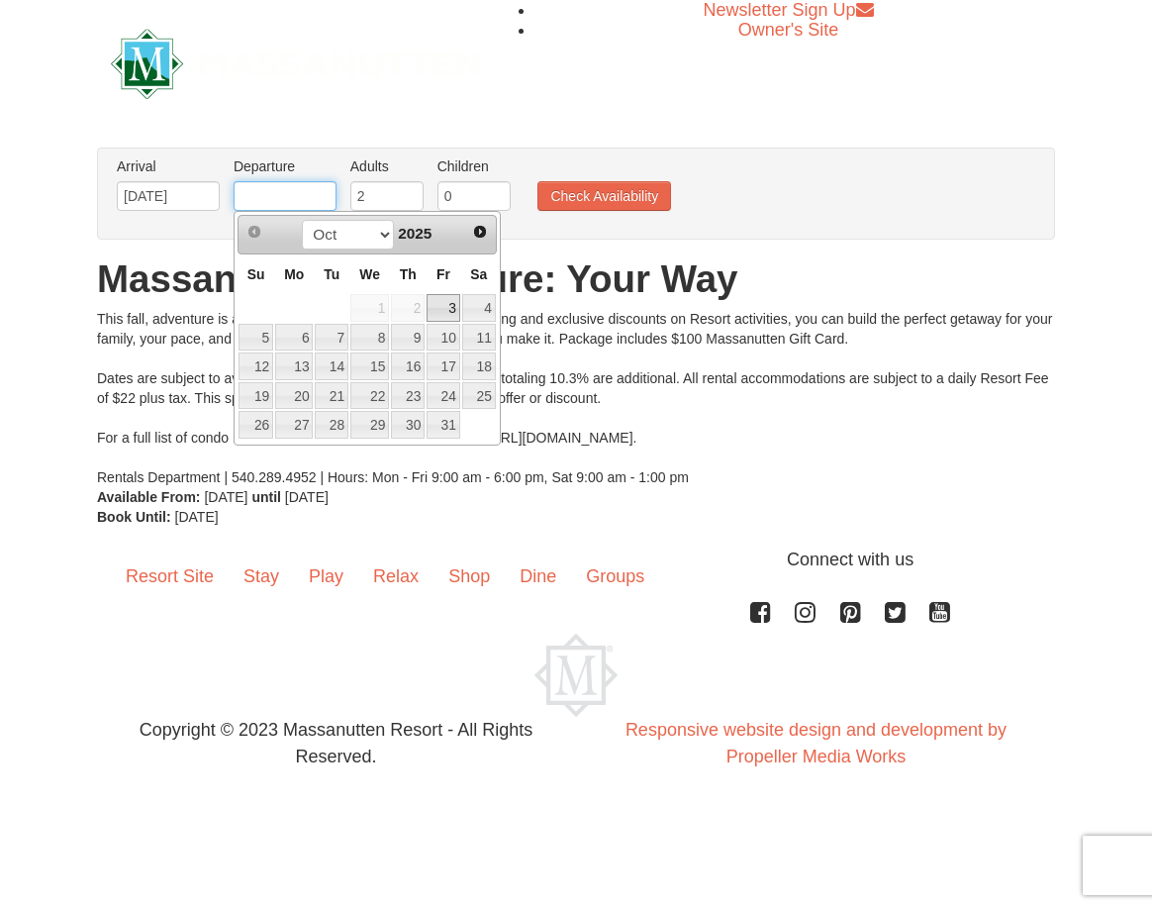
type input "[DATE]"
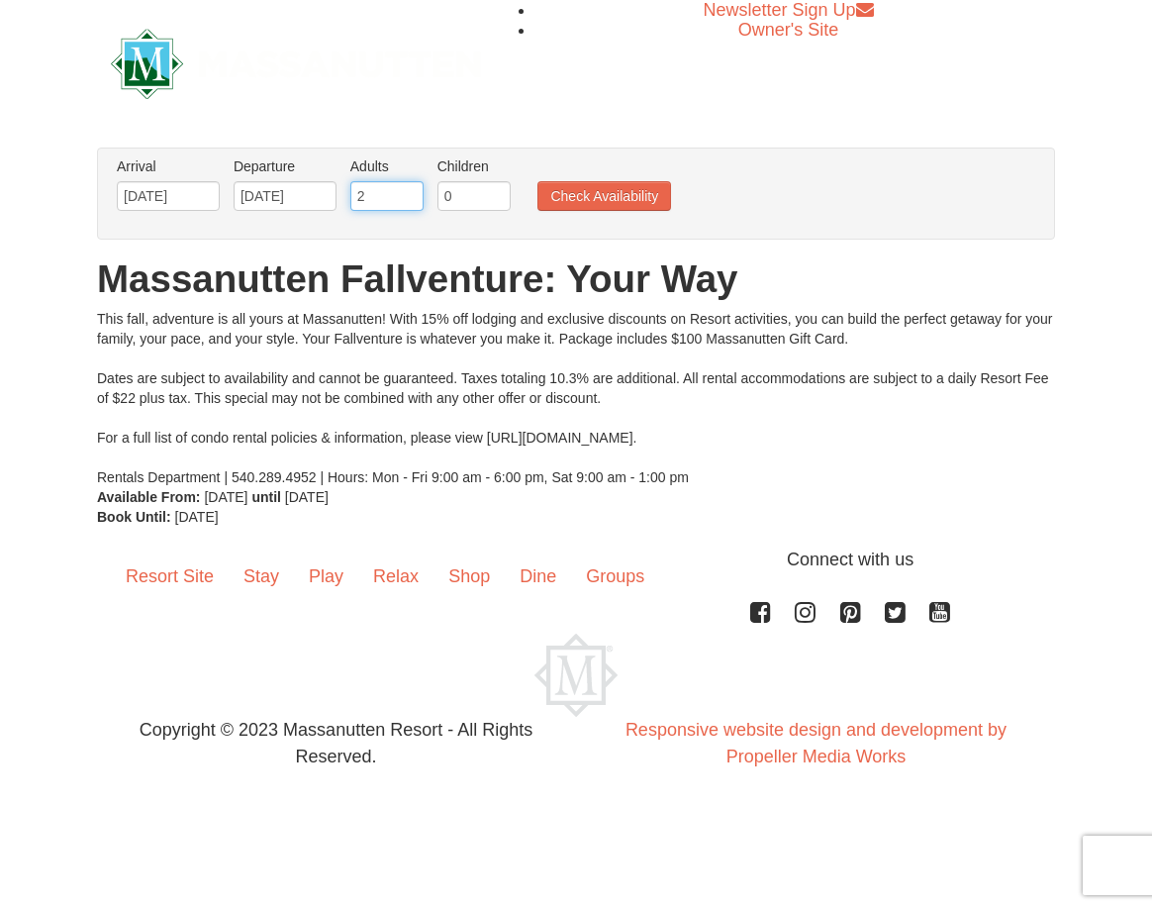
click at [414, 188] on input "2" at bounding box center [386, 196] width 73 height 30
type input "3"
click at [413, 187] on input "3" at bounding box center [386, 196] width 73 height 30
click at [612, 206] on button "Check Availability" at bounding box center [604, 196] width 134 height 30
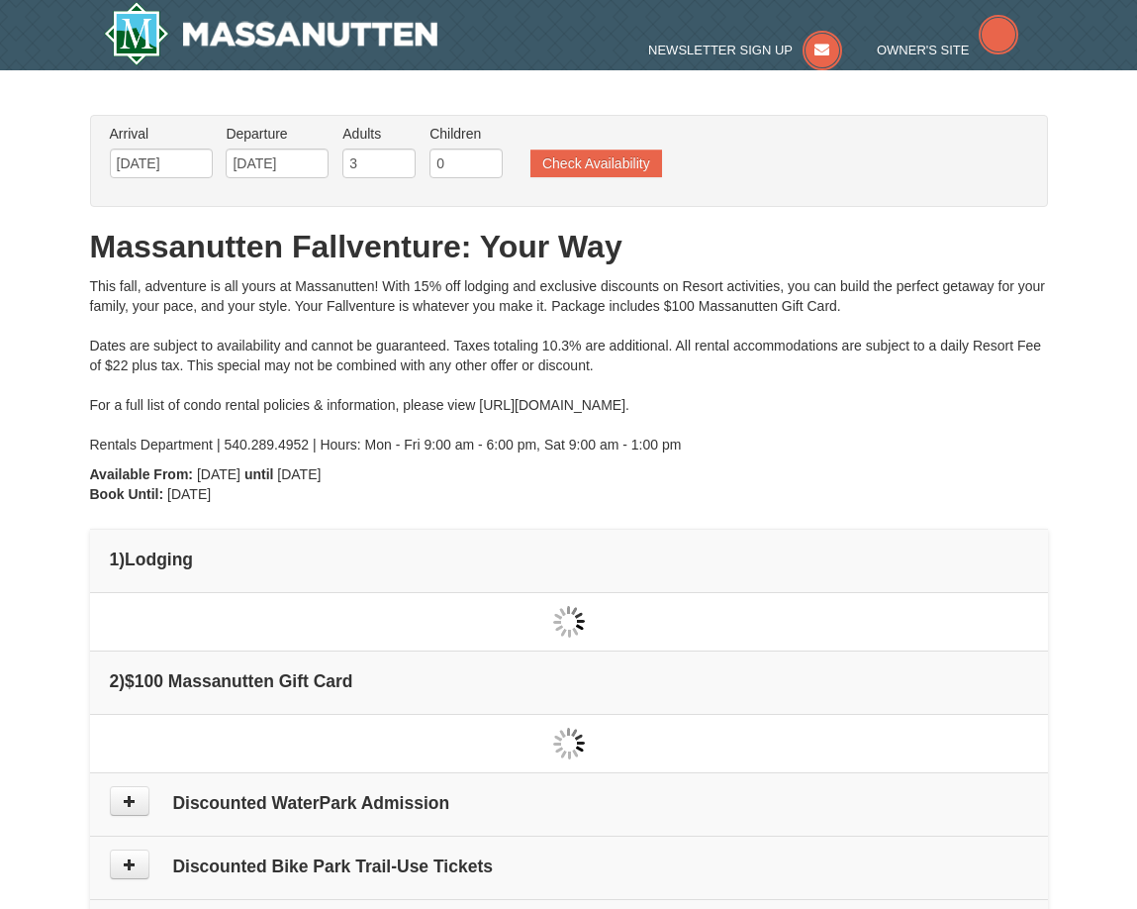
type input "[DATE]"
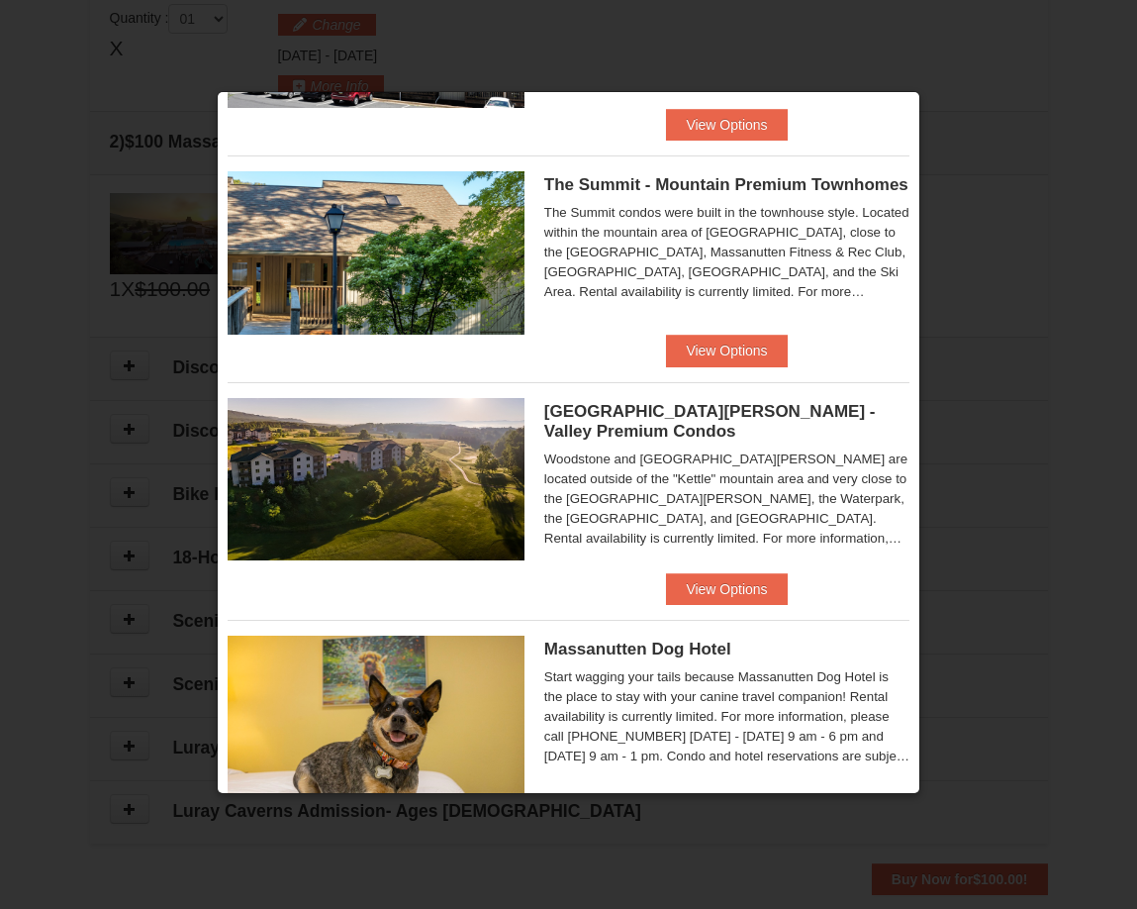
scroll to position [985, 0]
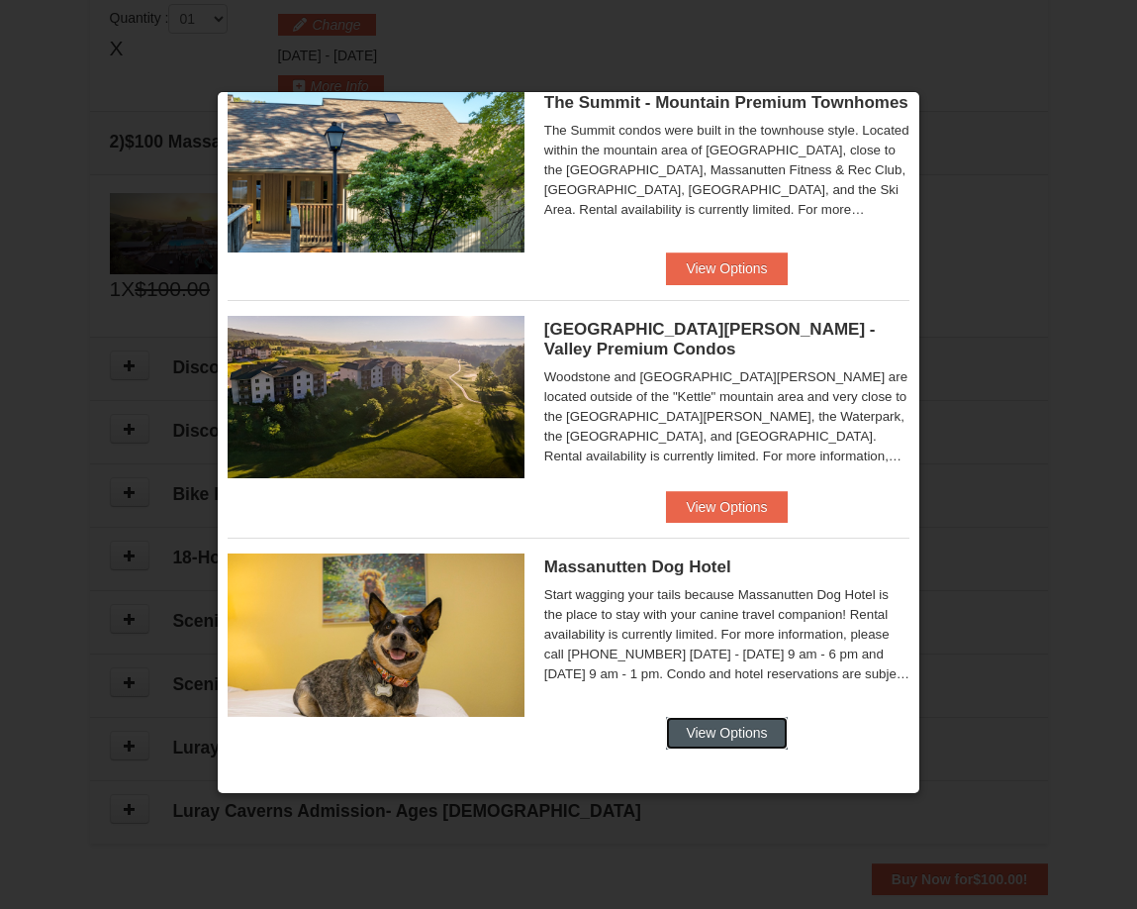
click at [728, 734] on button "View Options" at bounding box center [726, 733] width 121 height 32
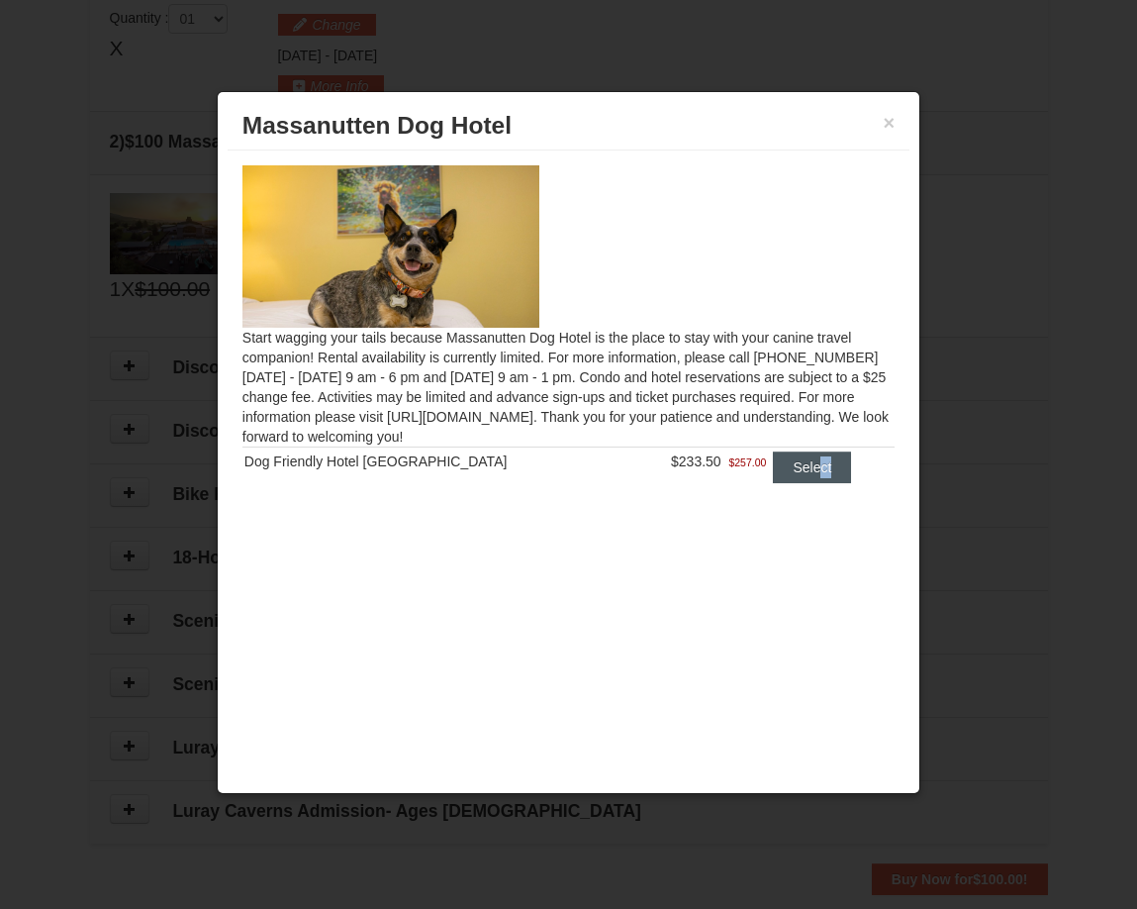
click at [805, 482] on td "Select" at bounding box center [831, 467] width 127 height 41
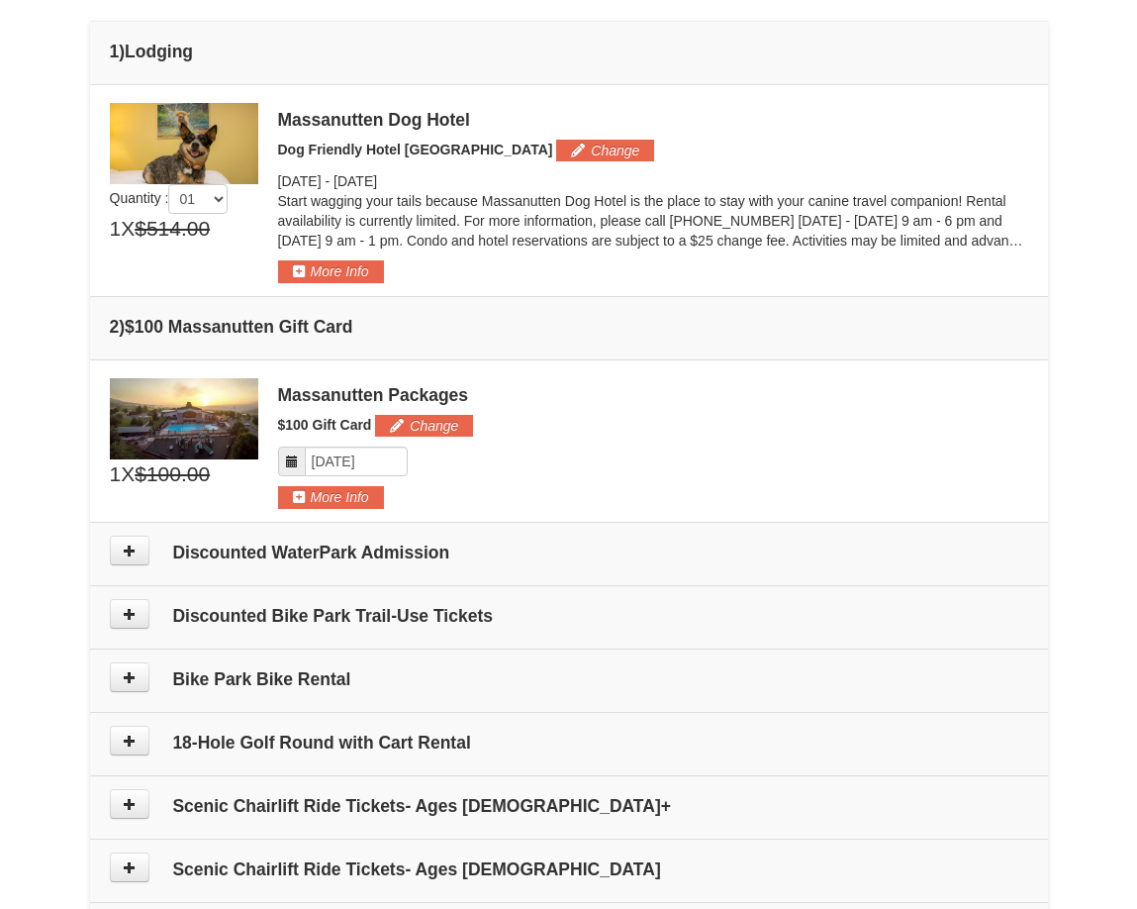
scroll to position [606, 0]
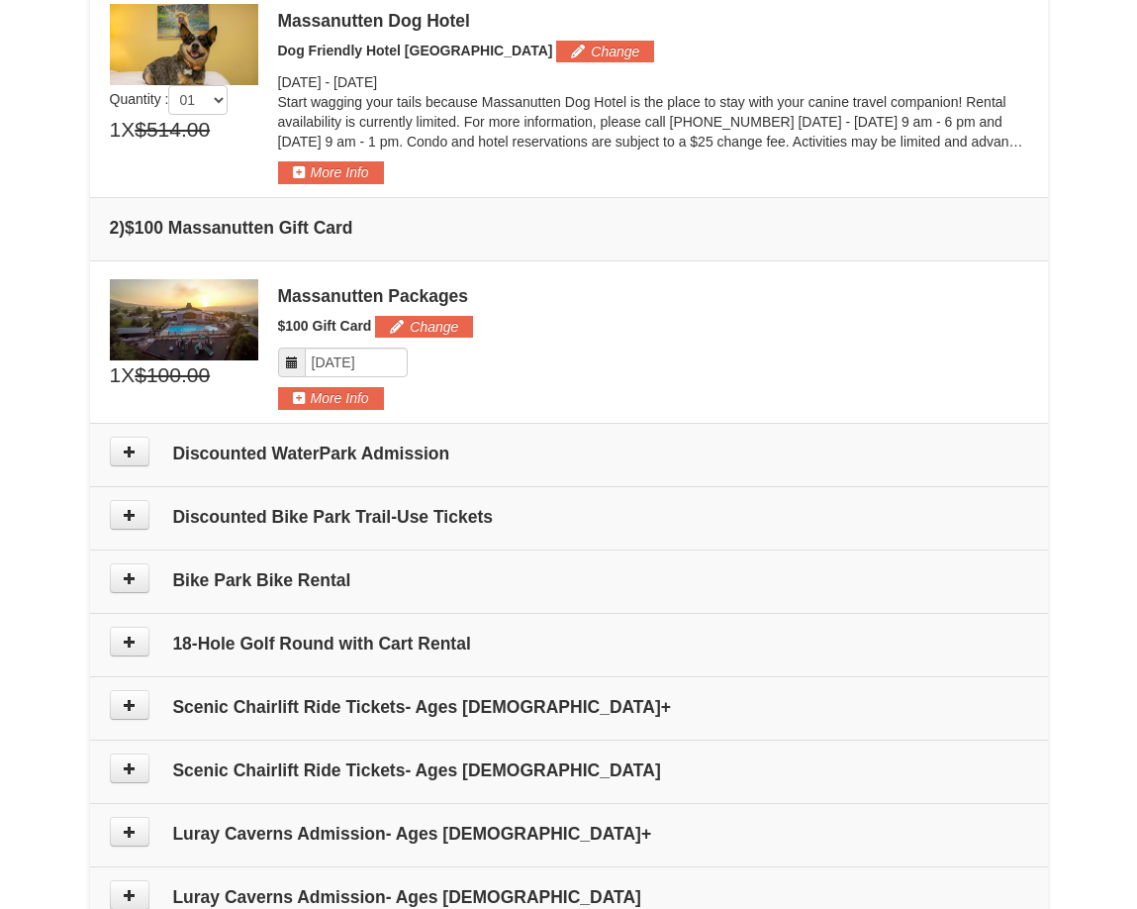
click at [193, 453] on h4 "Discounted WaterPark Admission" at bounding box center [569, 453] width 919 height 20
click at [131, 451] on icon at bounding box center [130, 451] width 14 height 14
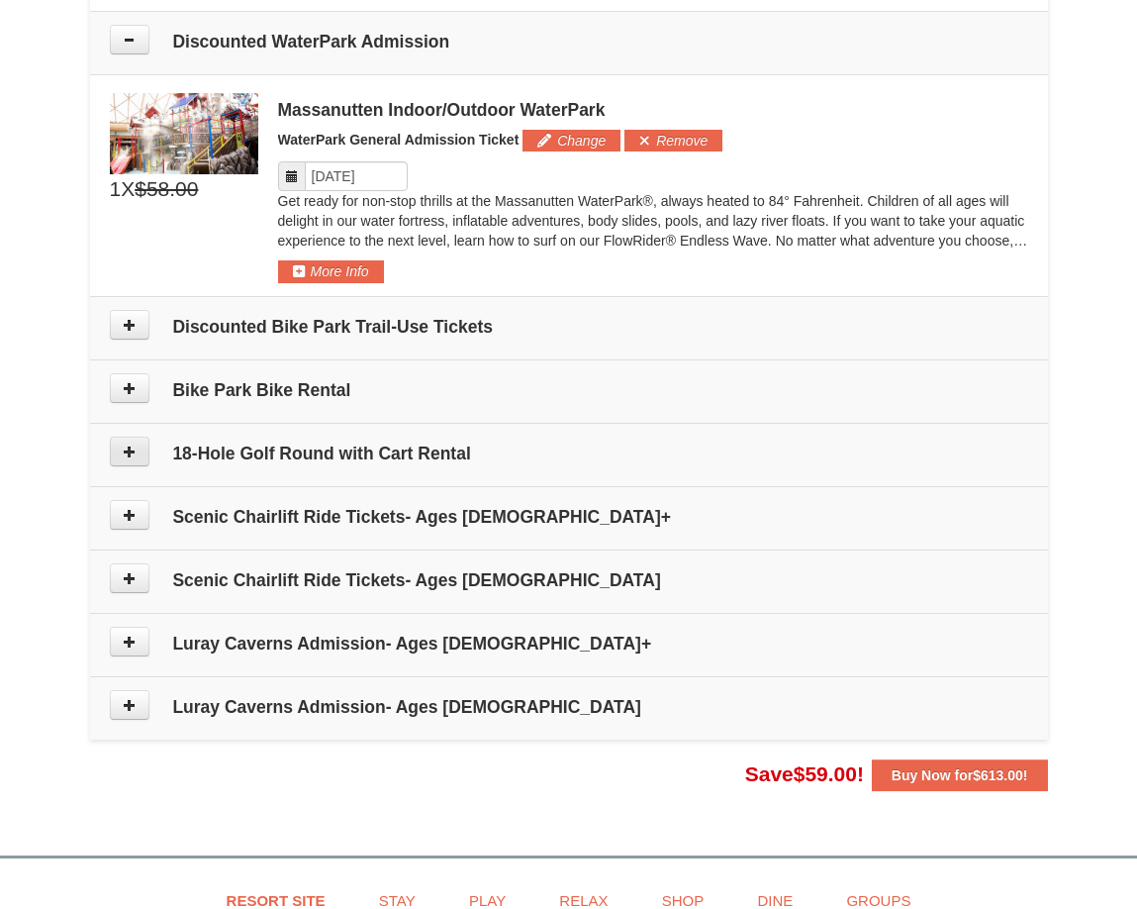
scroll to position [1028, 0]
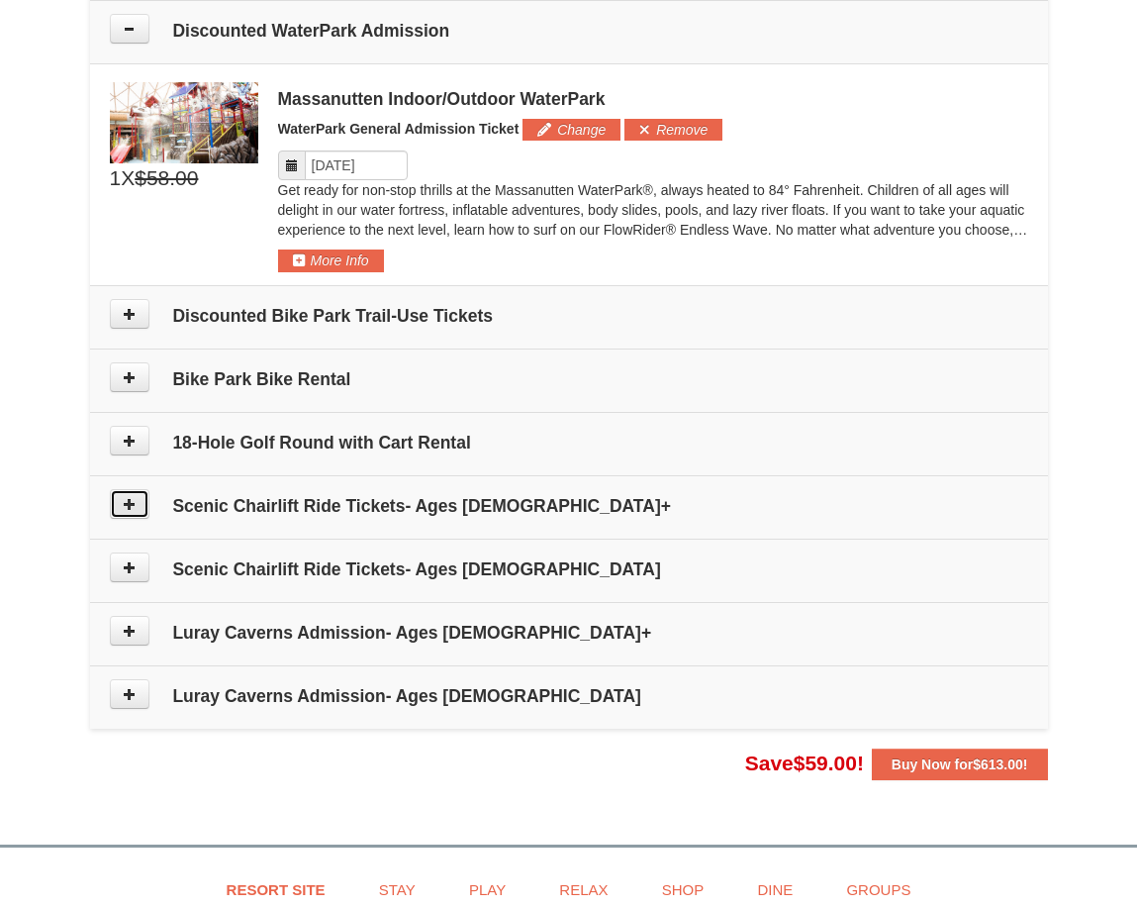
click at [141, 507] on button at bounding box center [130, 504] width 40 height 30
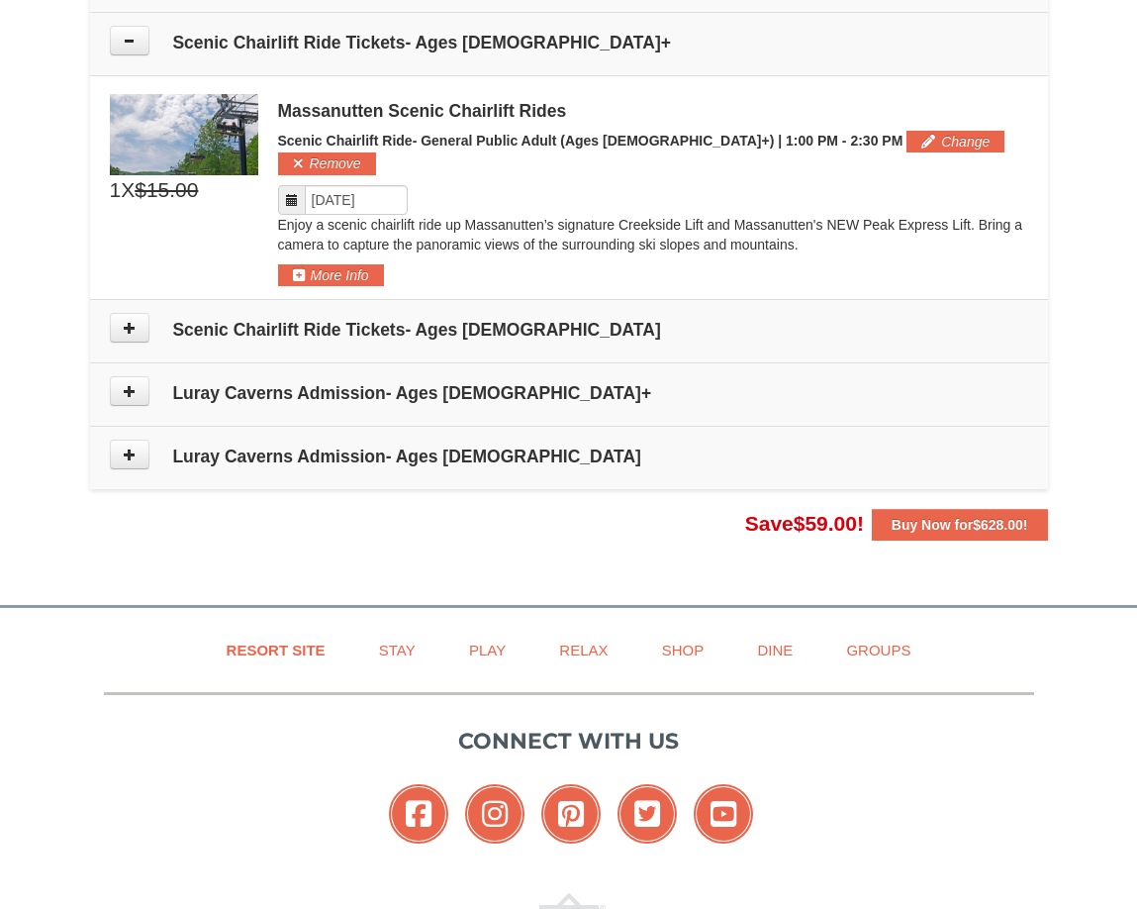
scroll to position [1503, 0]
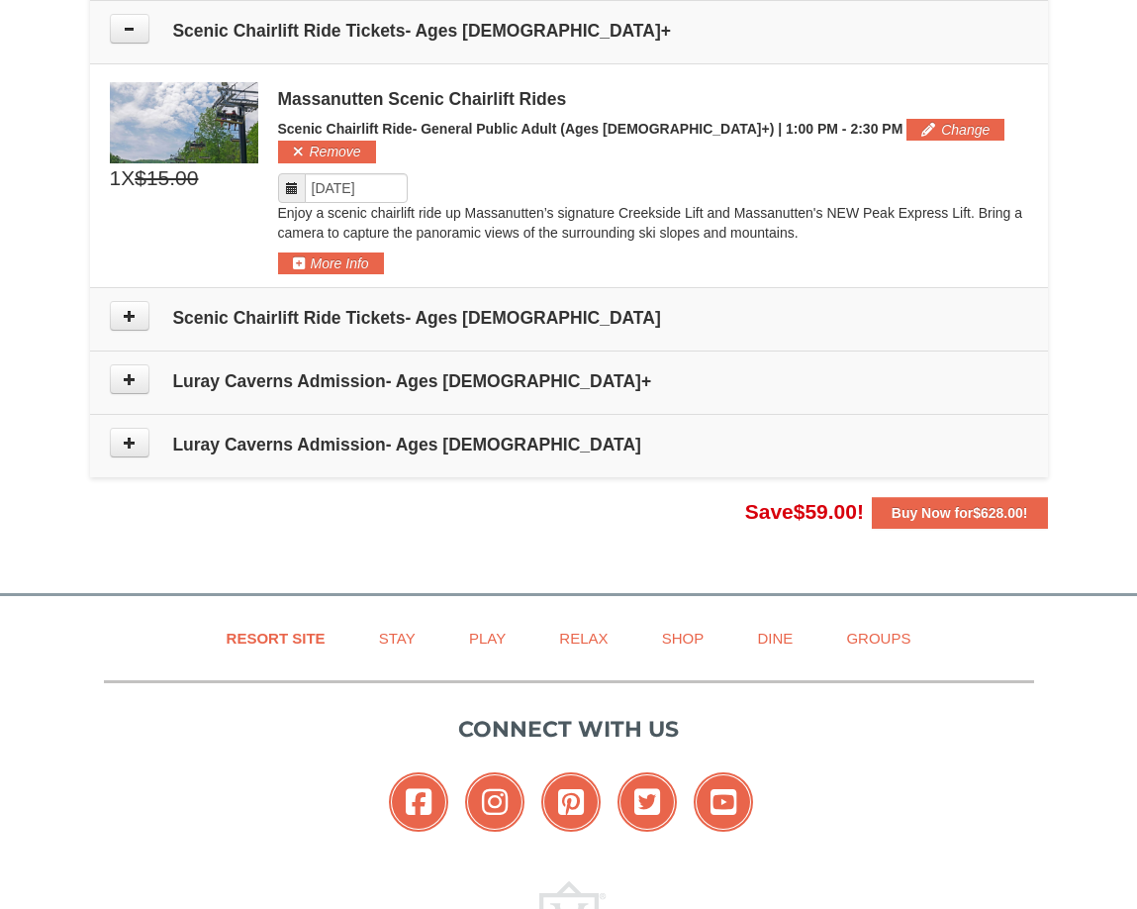
click at [132, 172] on span "X" at bounding box center [128, 178] width 14 height 30
click at [114, 174] on span "1" at bounding box center [116, 178] width 12 height 30
click at [112, 174] on span "1" at bounding box center [116, 178] width 12 height 30
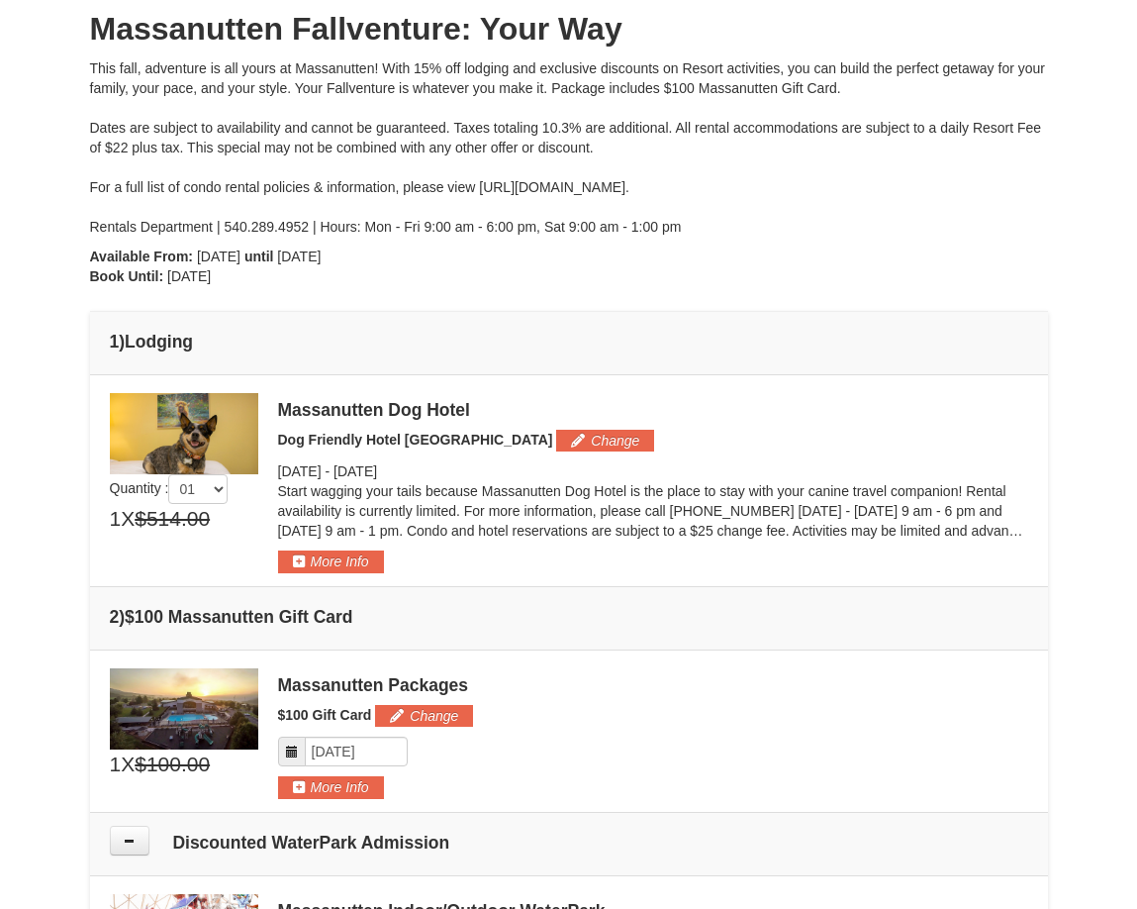
scroll to position [0, 0]
